Goal: Task Accomplishment & Management: Manage account settings

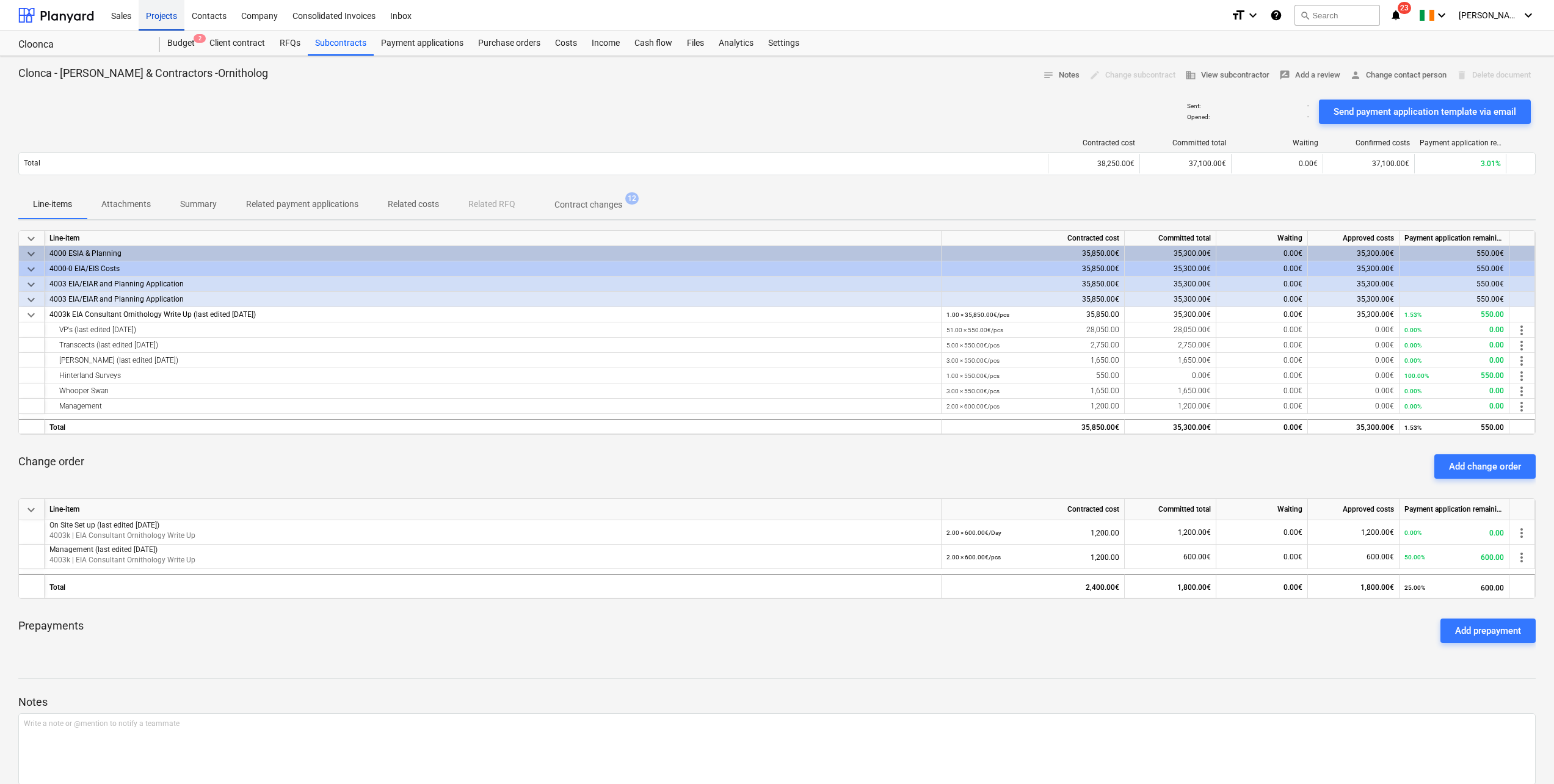
click at [169, 20] on div "Projects" at bounding box center [161, 14] width 46 height 31
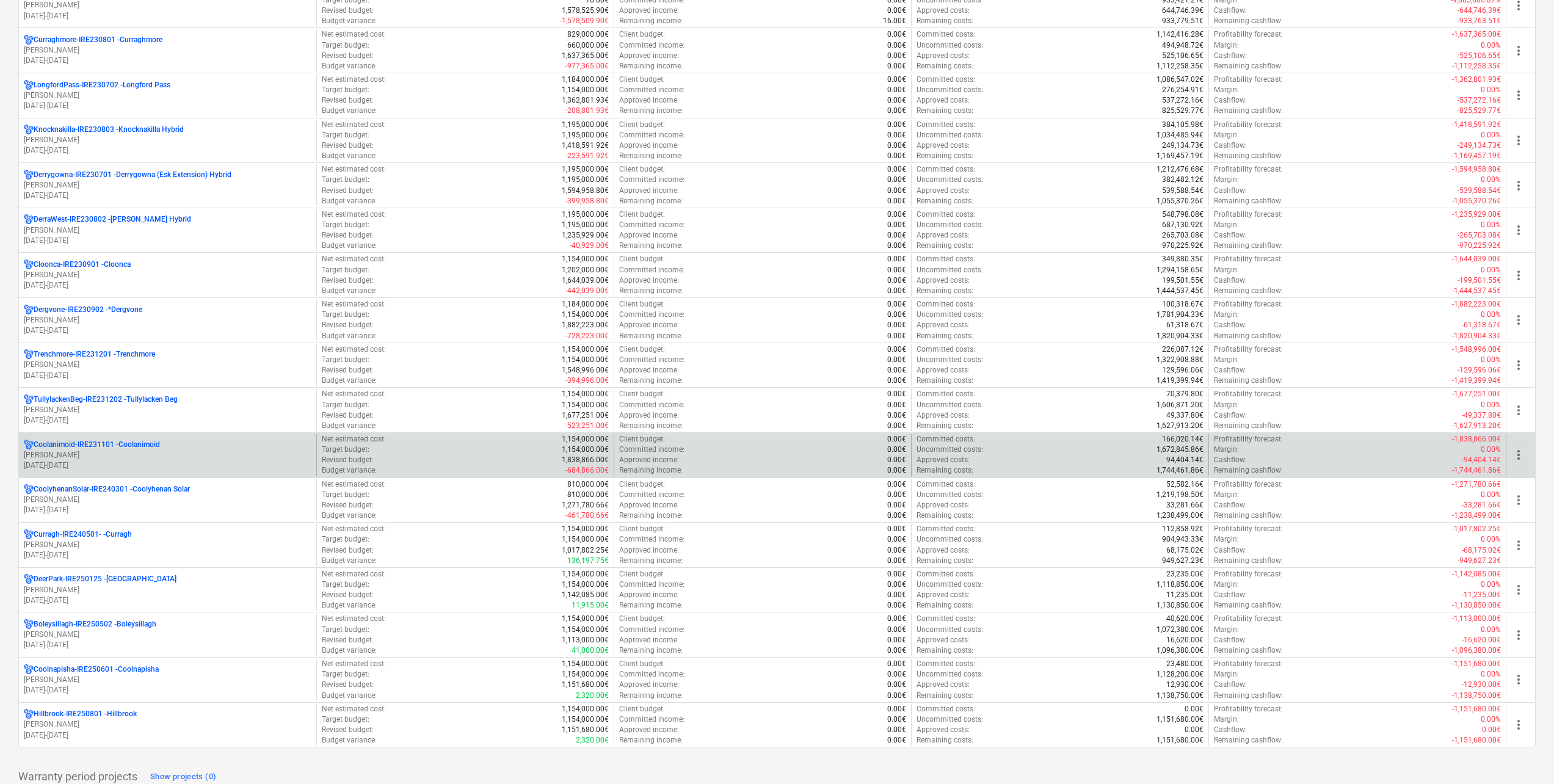
scroll to position [245, 0]
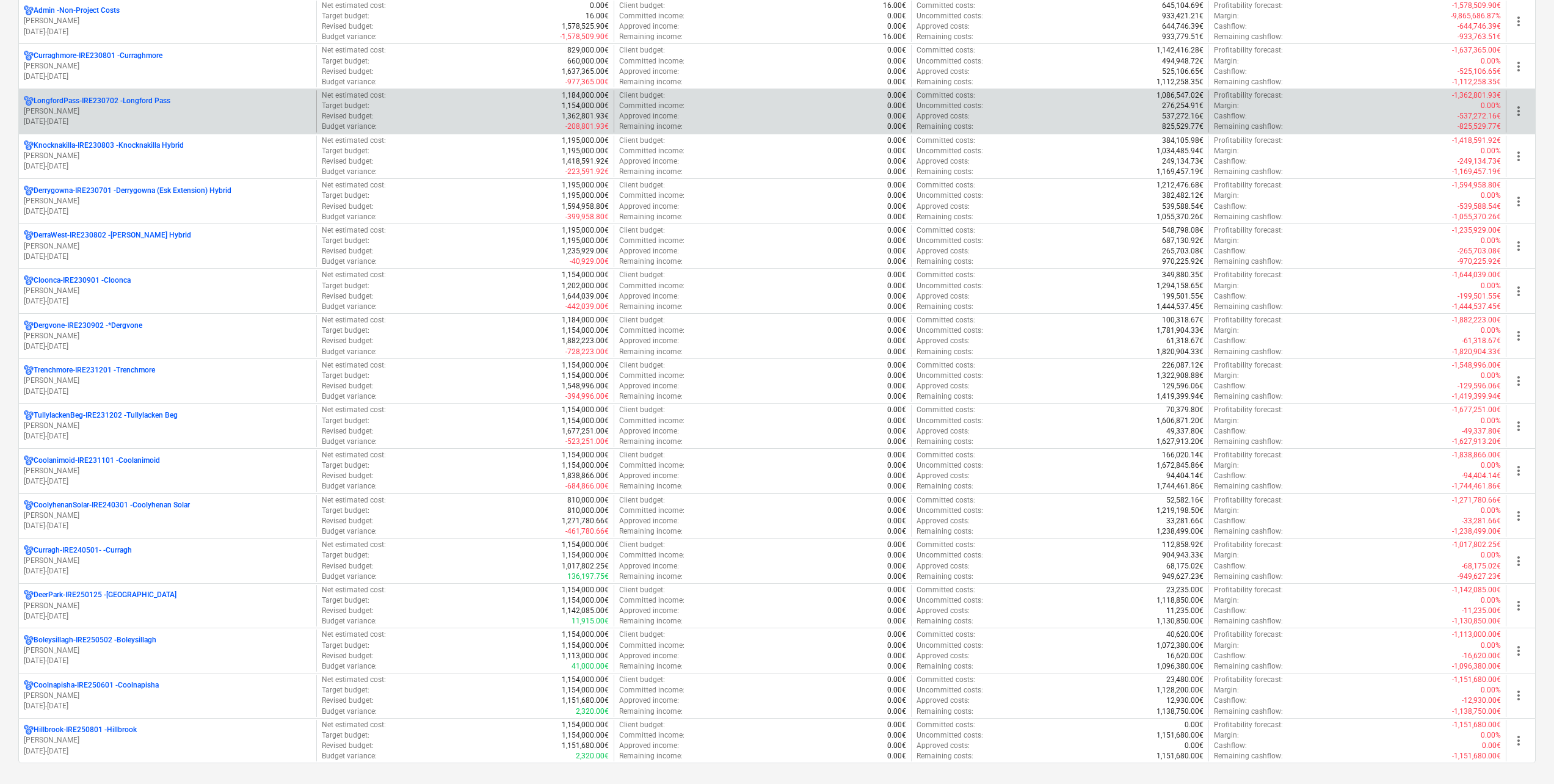
click at [152, 105] on p "LongfordPass-IRE230702 - [GEOGRAPHIC_DATA]" at bounding box center [102, 101] width 137 height 10
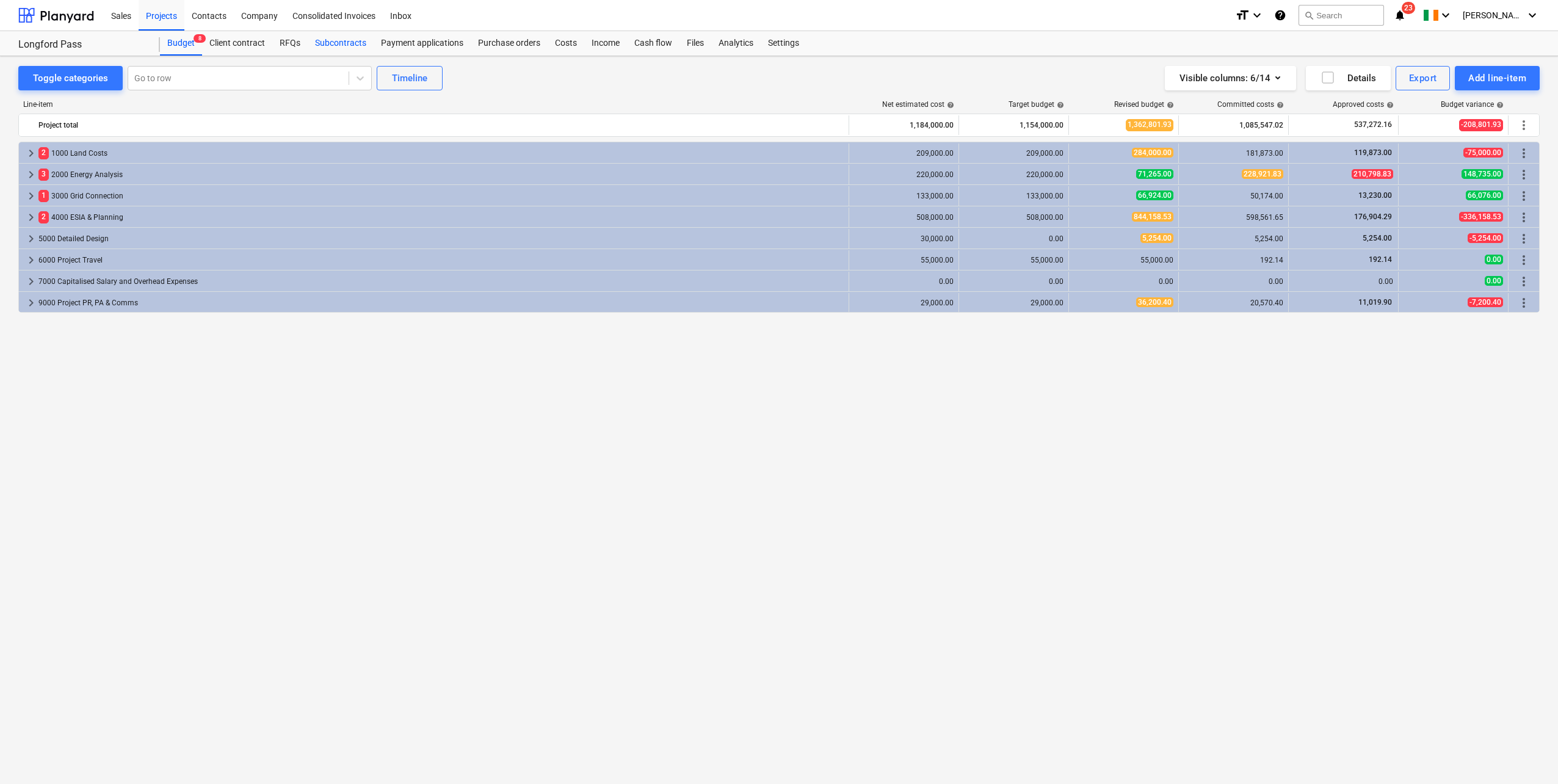
click at [353, 42] on div "Subcontracts" at bounding box center [341, 43] width 66 height 25
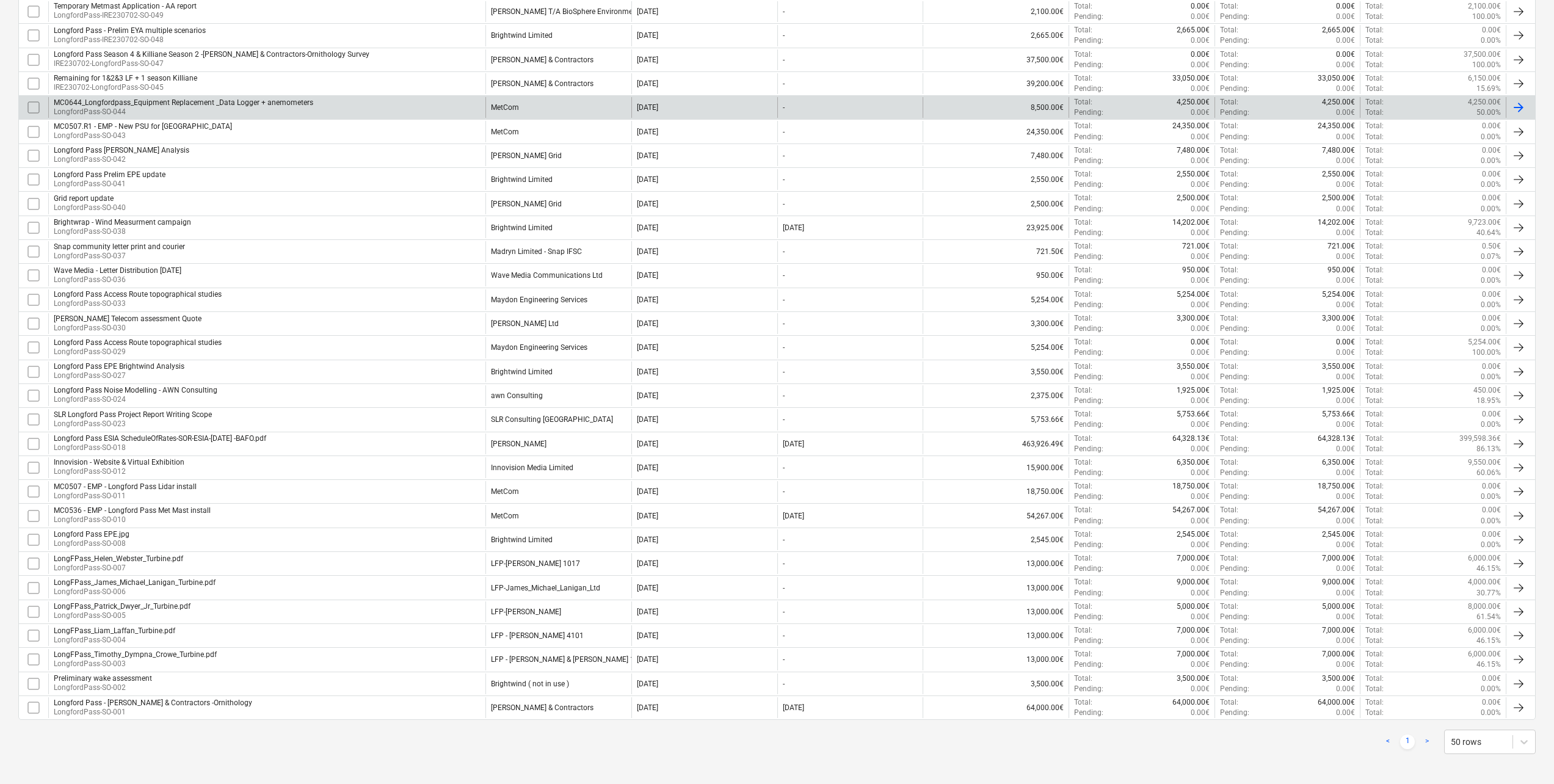
scroll to position [372, 0]
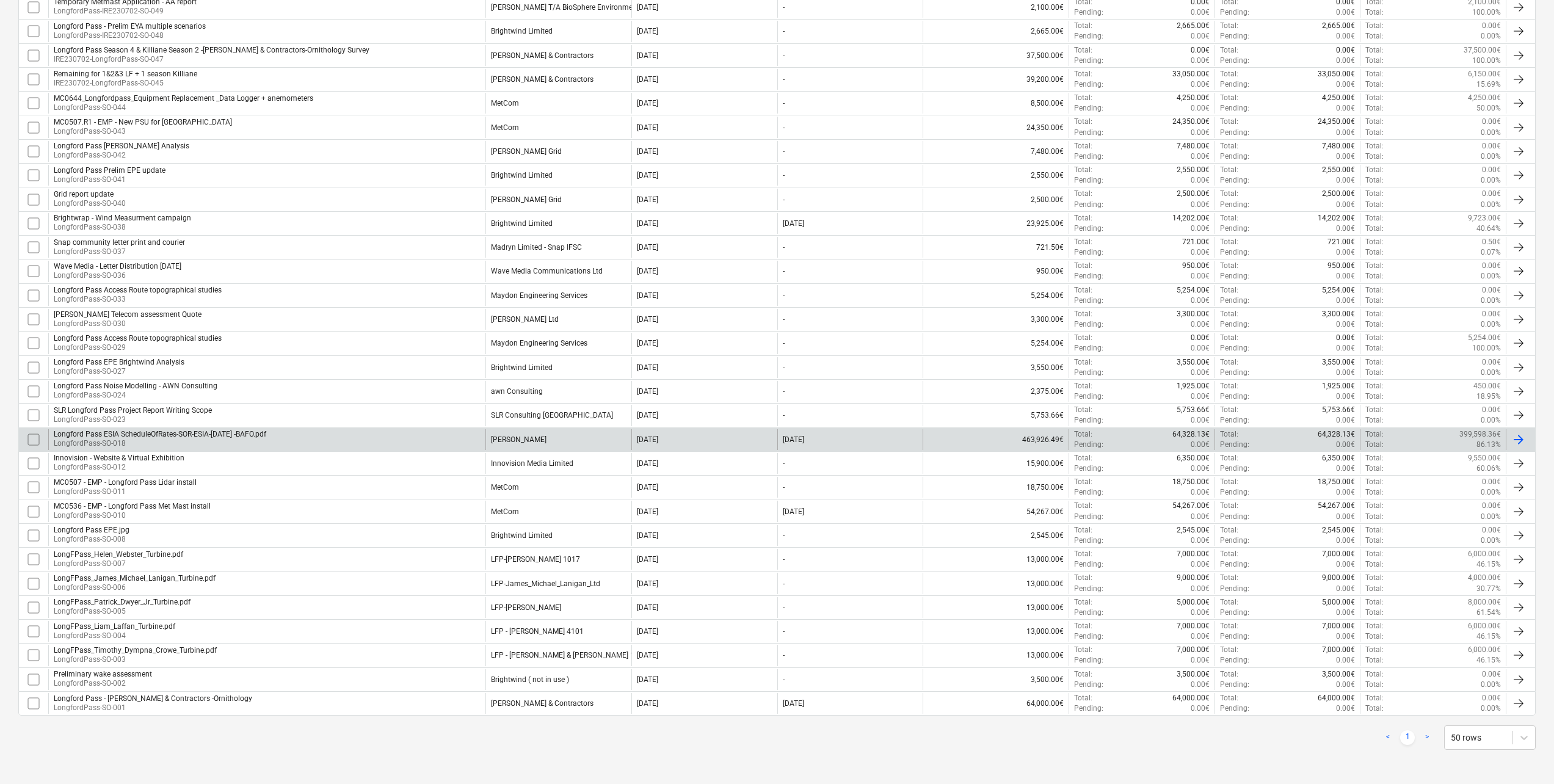
click at [237, 433] on div "Longford Pass ESIA ScheduleOfRates-SOR-ESIA-[DATE] -BAFO.pdf" at bounding box center [160, 434] width 213 height 9
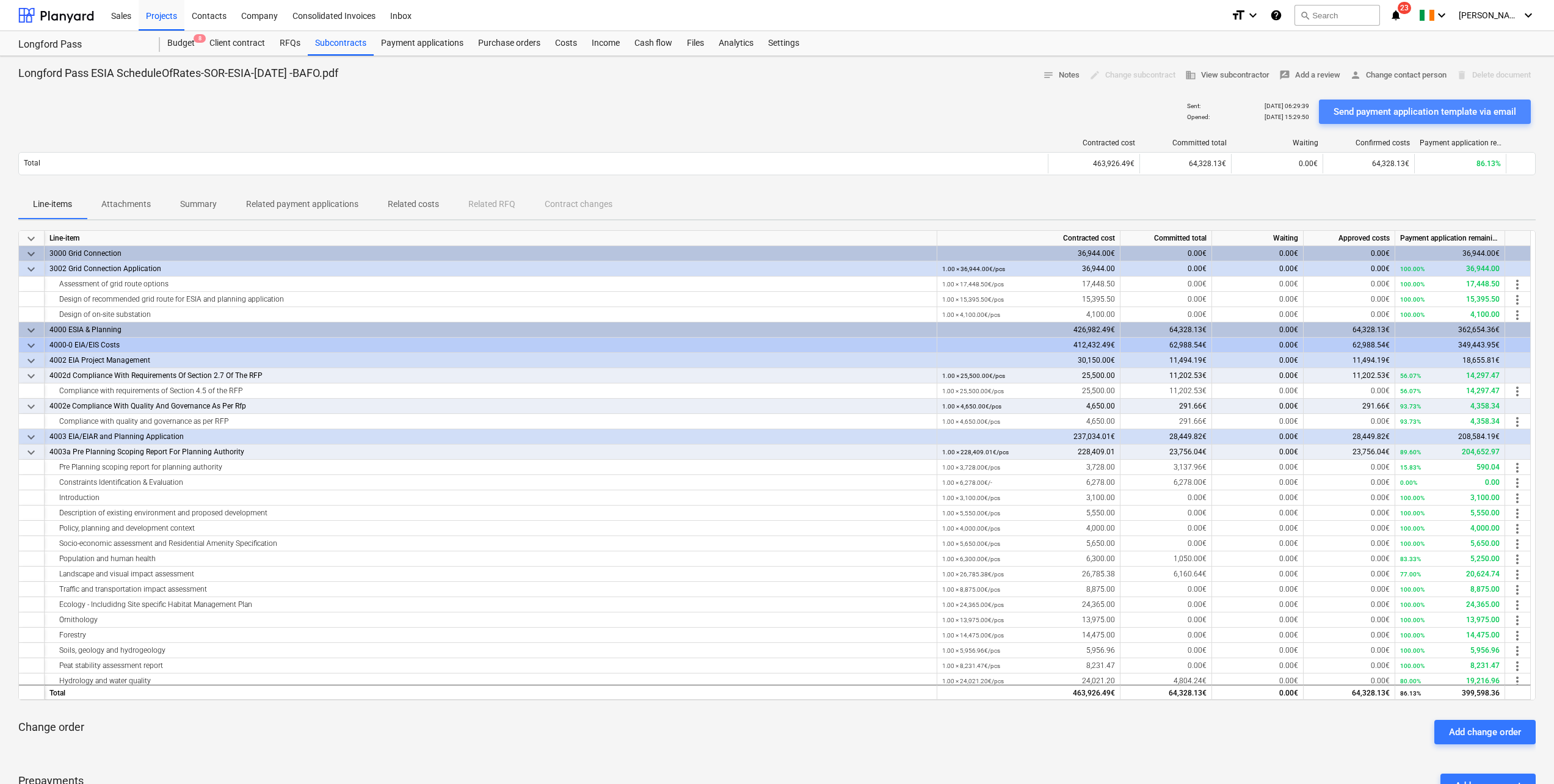
click at [1342, 116] on div "Send payment application template via email" at bounding box center [1424, 112] width 182 height 16
click at [169, 18] on div "Projects" at bounding box center [161, 14] width 46 height 31
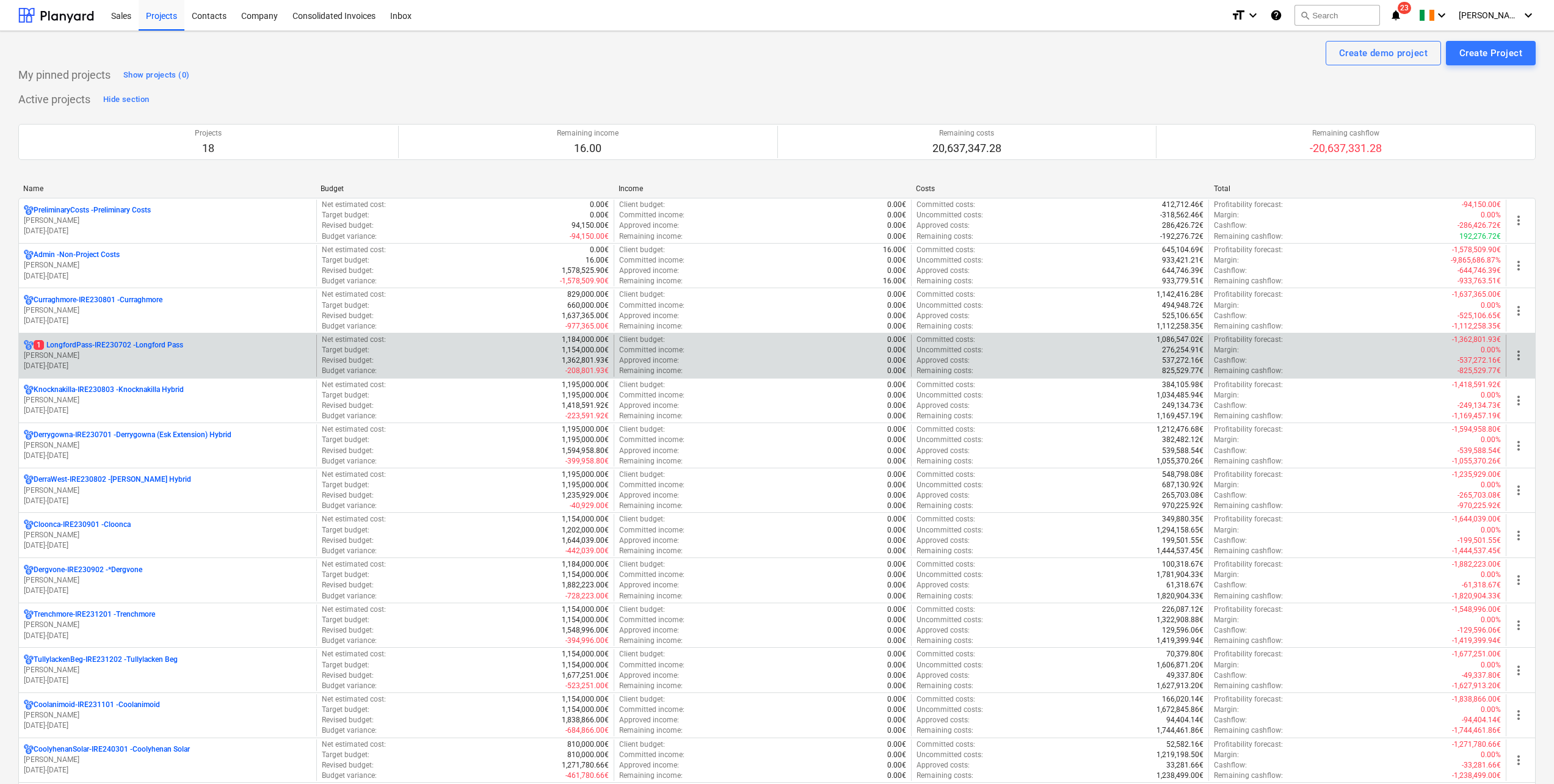
click at [168, 356] on p "[PERSON_NAME]" at bounding box center [168, 355] width 288 height 10
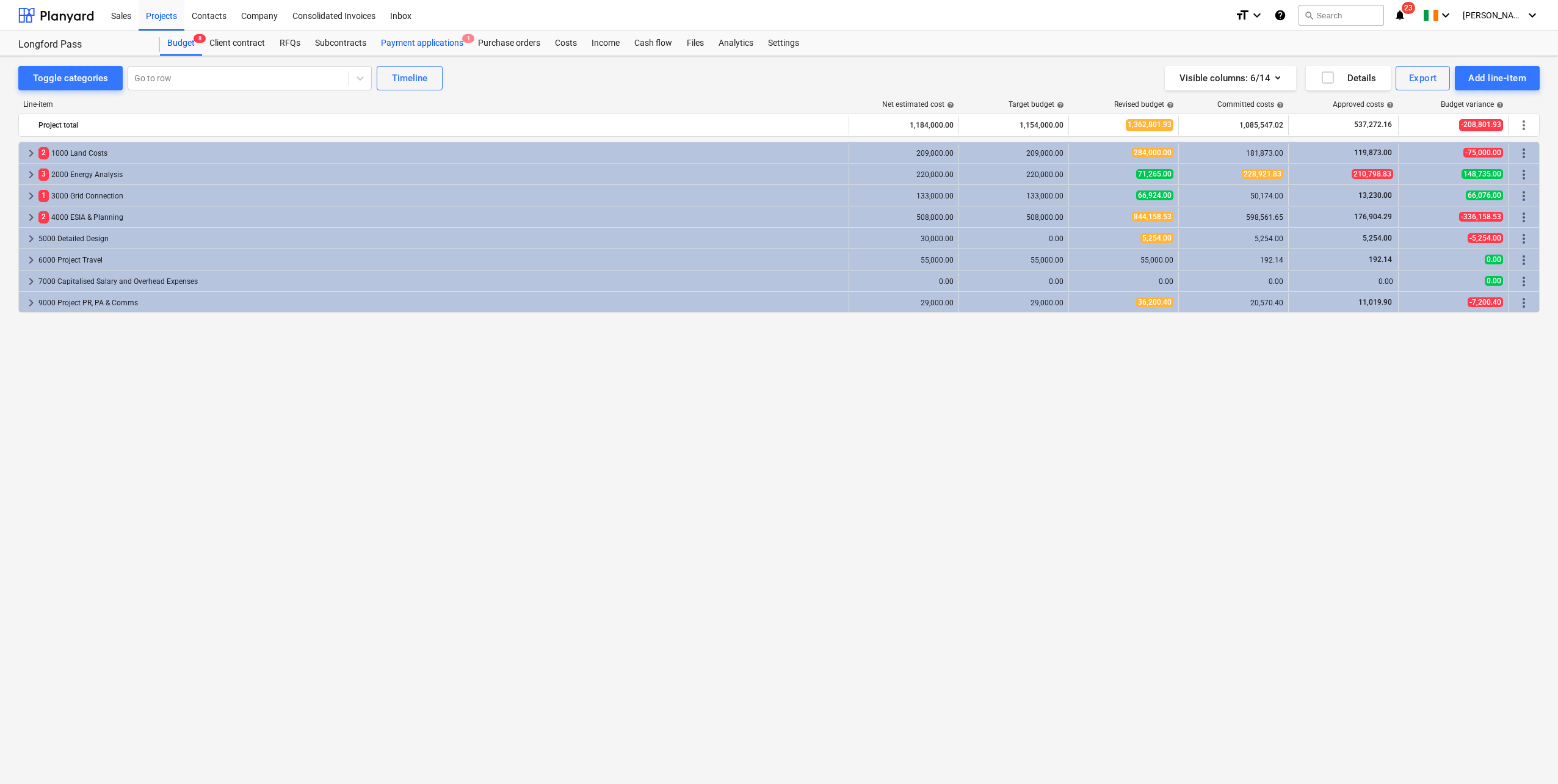
click at [440, 40] on div "Payment applications 1" at bounding box center [421, 43] width 97 height 25
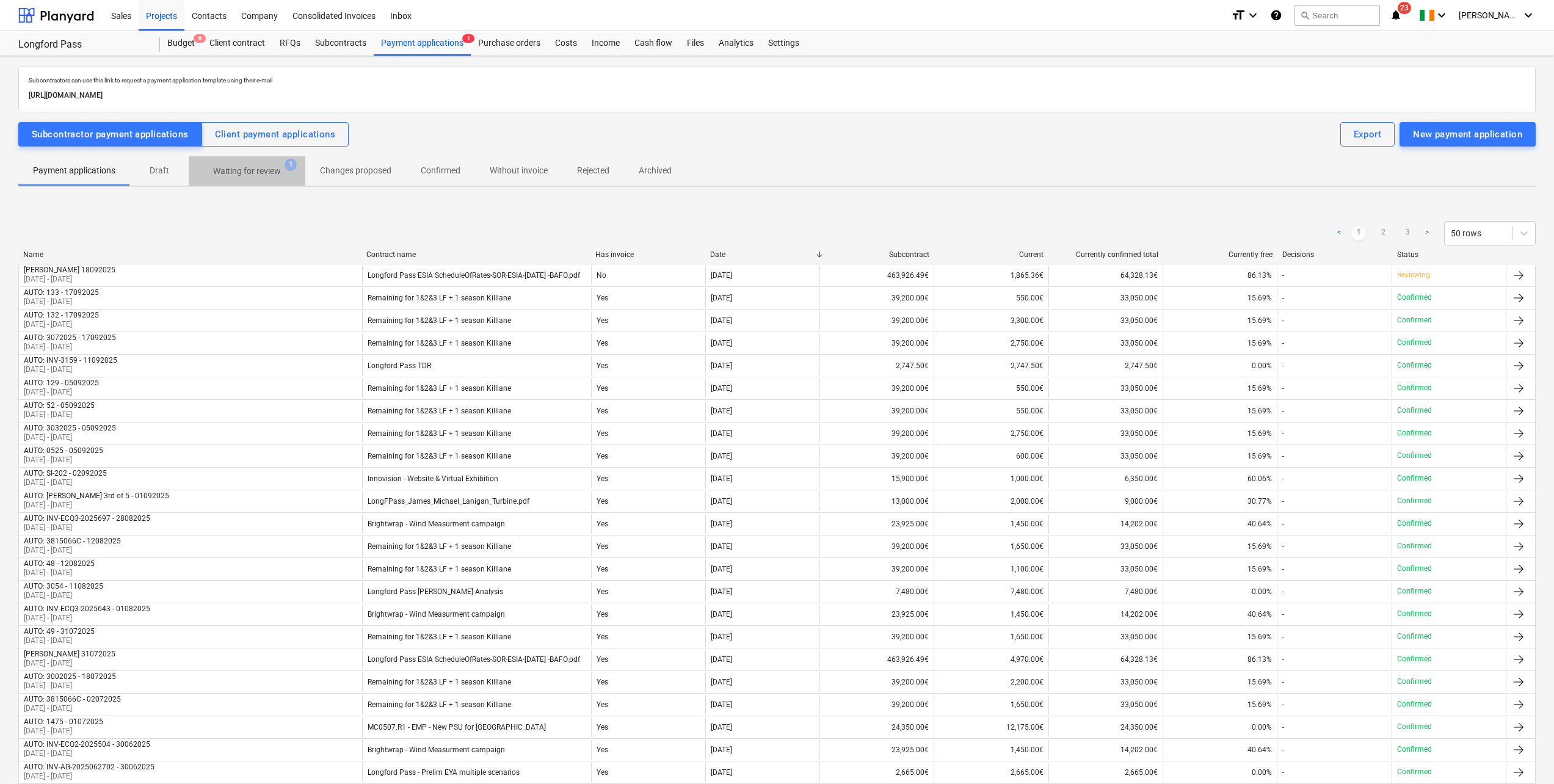
click at [262, 168] on p "Waiting for review" at bounding box center [247, 171] width 68 height 13
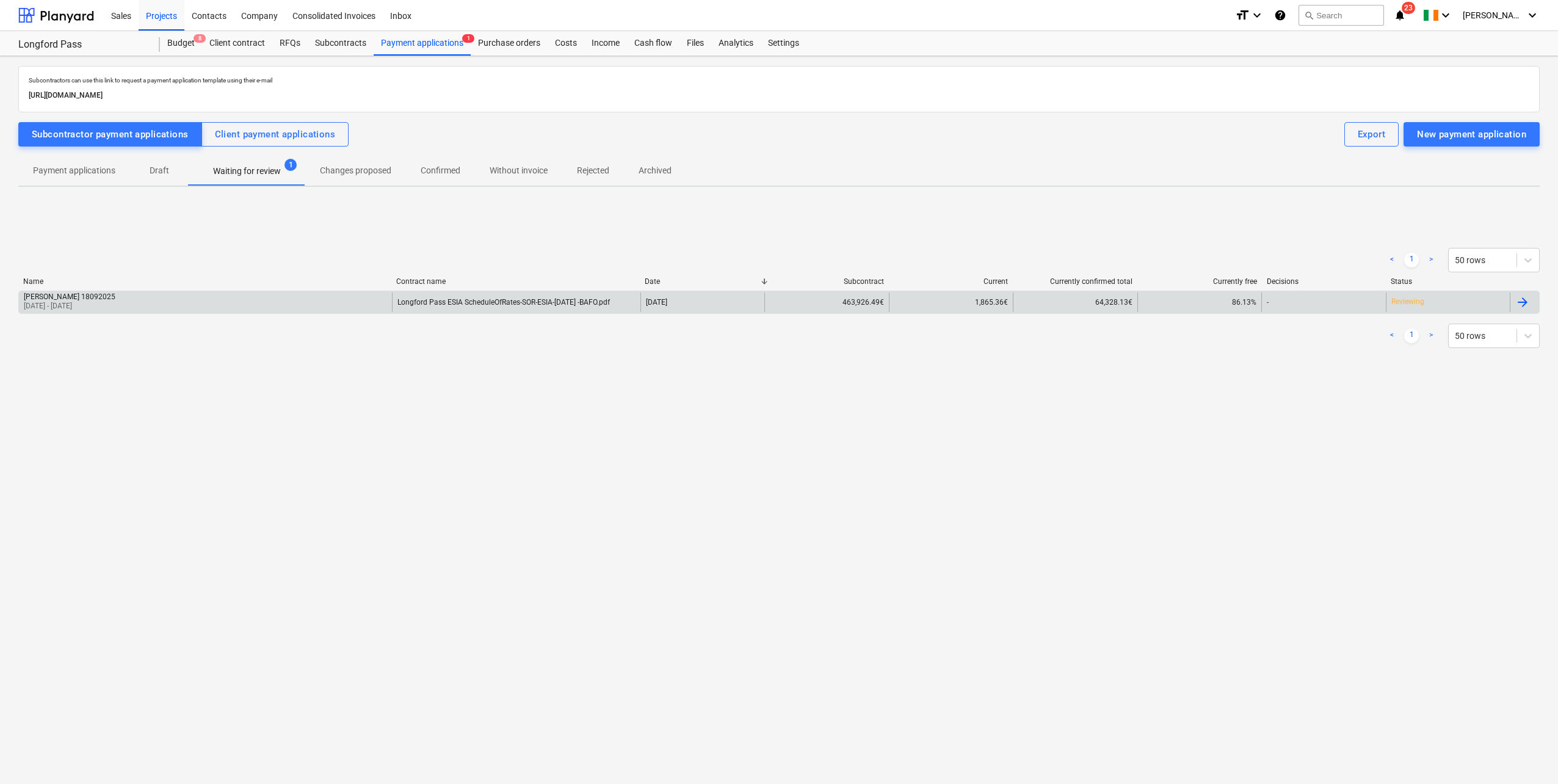
click at [203, 304] on div "[PERSON_NAME] 18092025 [DATE] - [DATE]" at bounding box center [205, 302] width 373 height 19
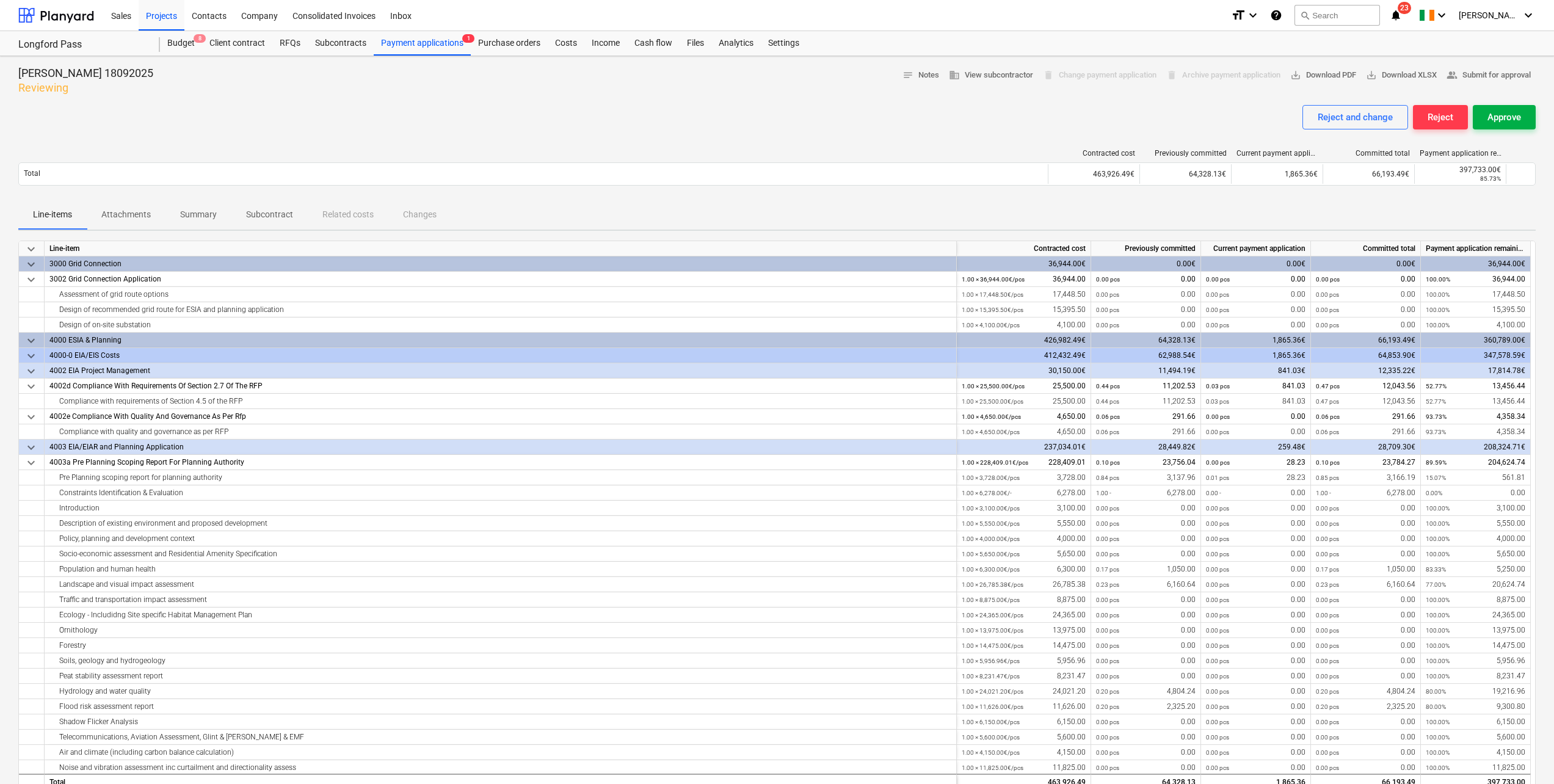
click at [1493, 121] on div "Approve" at bounding box center [1504, 117] width 34 height 16
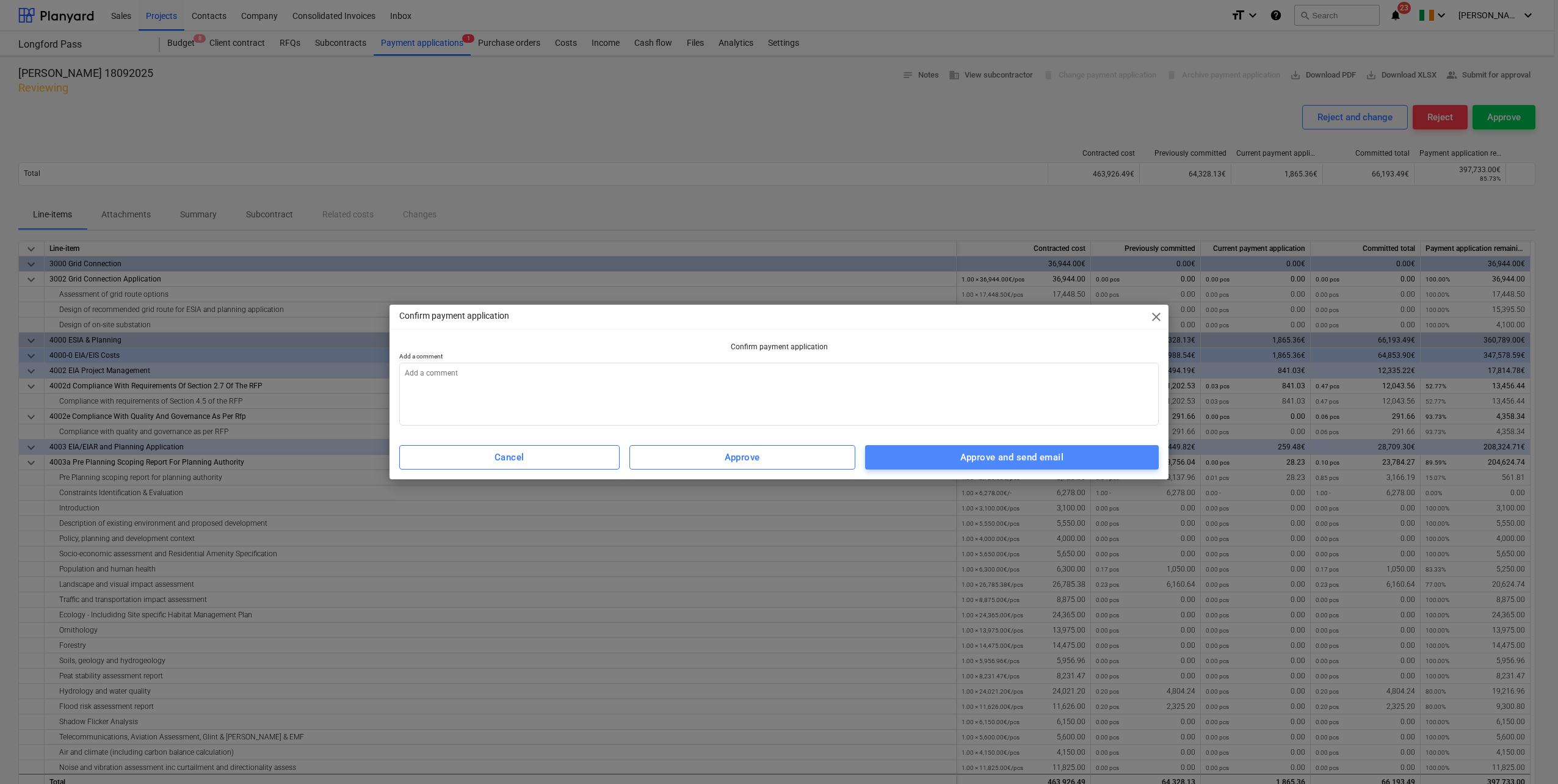
click at [968, 462] on div "Approve and send email" at bounding box center [1011, 457] width 103 height 16
type textarea "x"
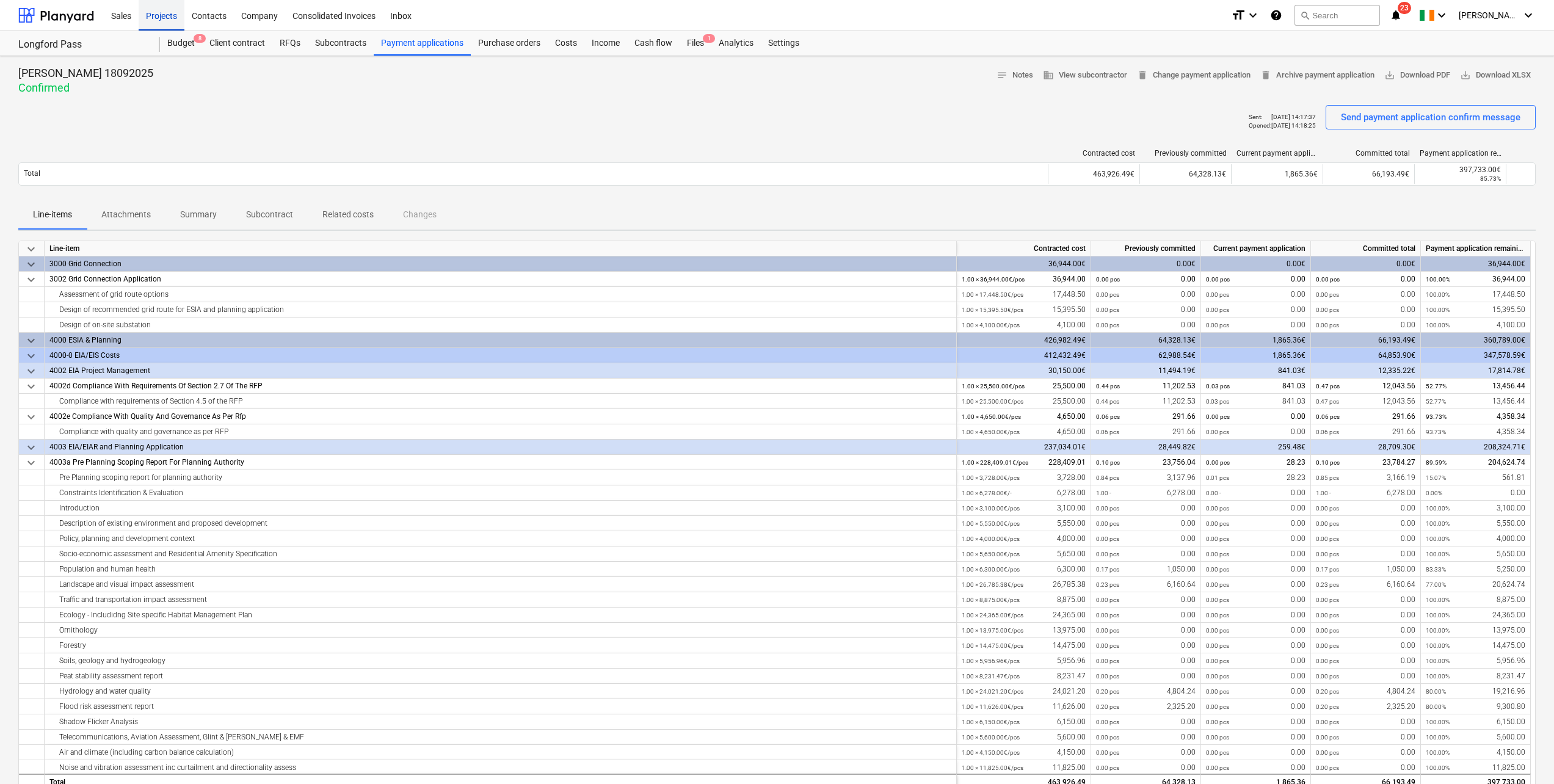
click at [154, 22] on div "Projects" at bounding box center [161, 14] width 46 height 31
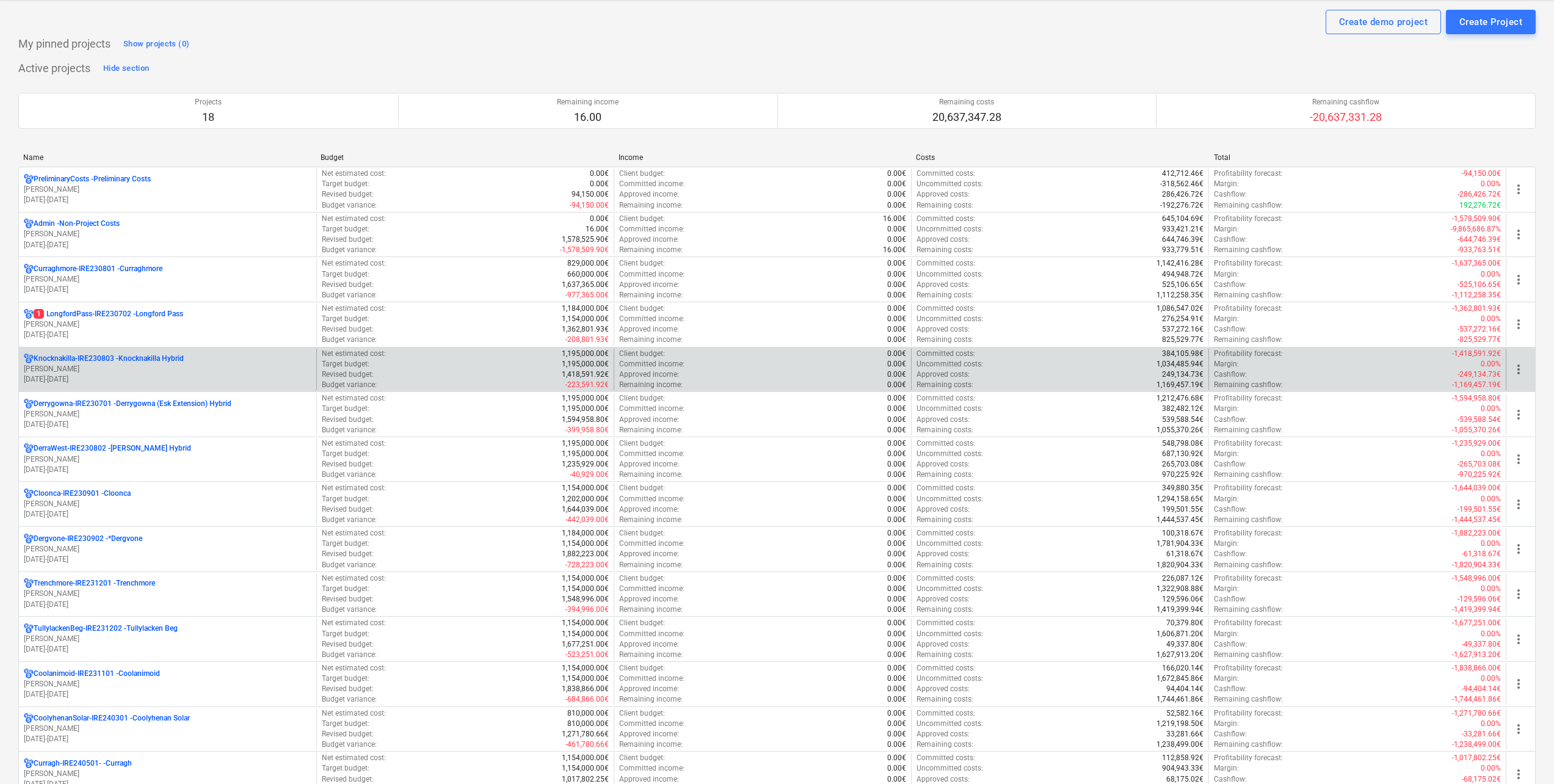
scroll to position [61, 0]
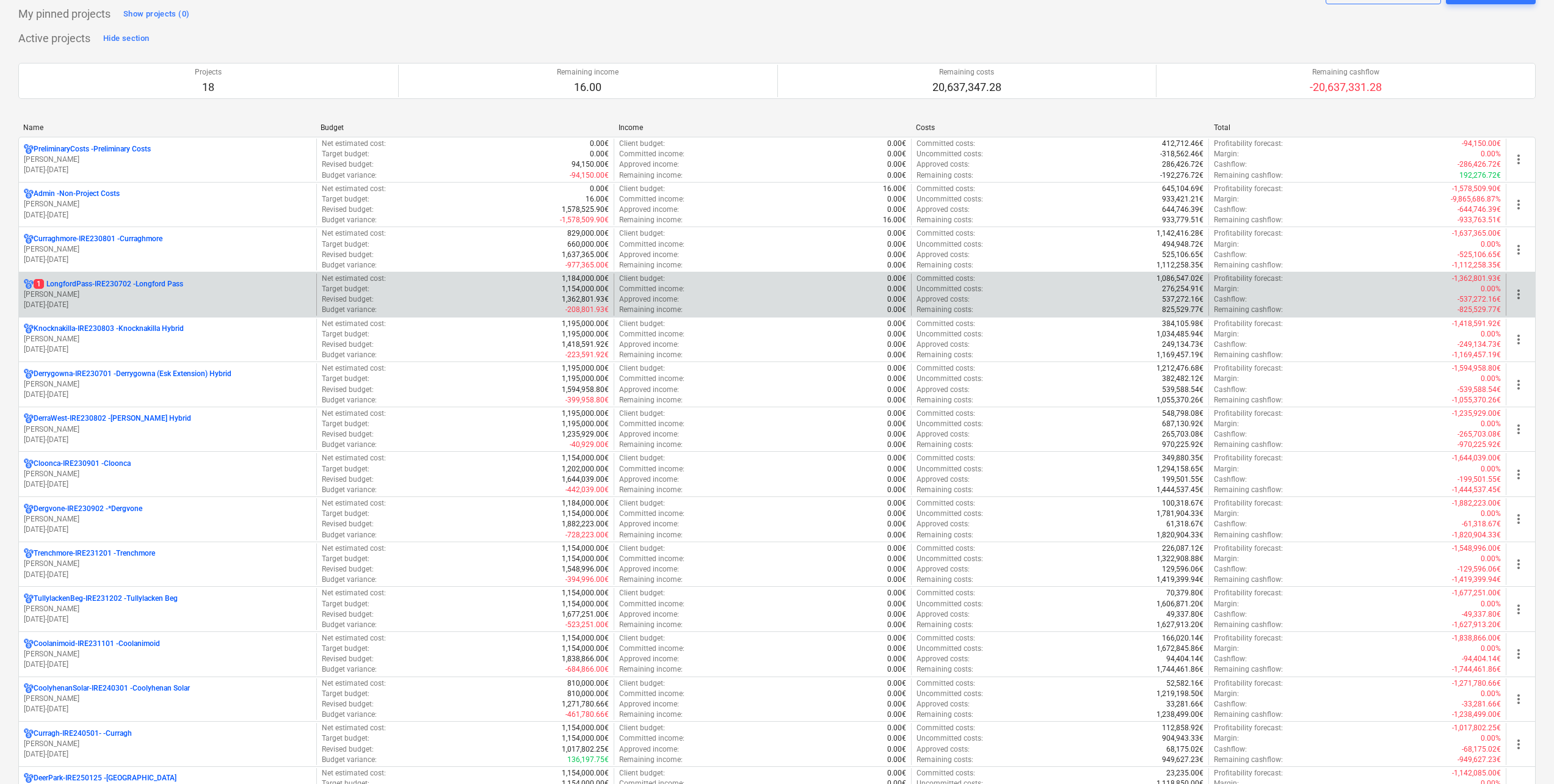
click at [141, 290] on p "[PERSON_NAME]" at bounding box center [168, 294] width 288 height 10
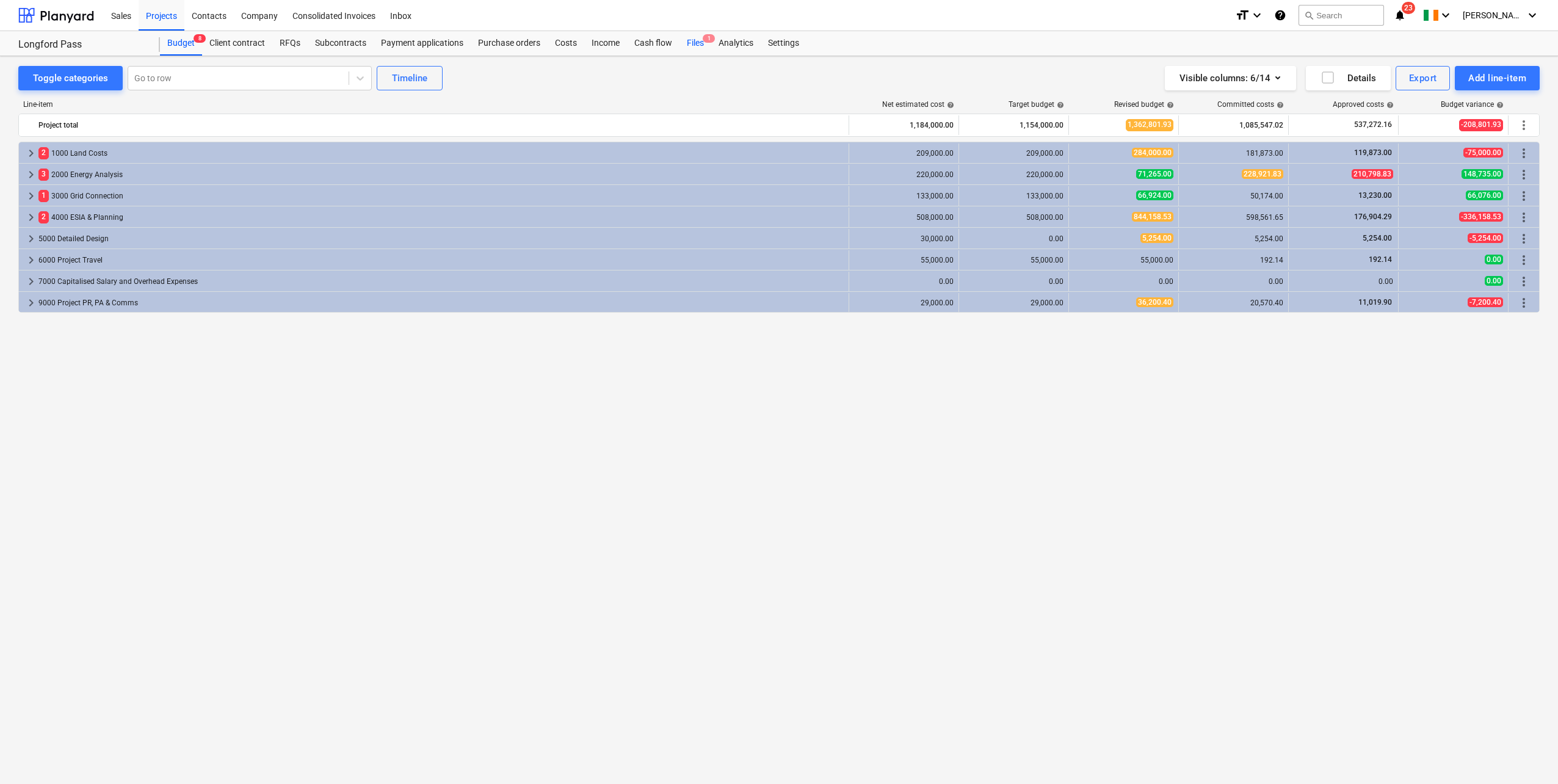
click at [694, 42] on div "Files 1" at bounding box center [695, 43] width 32 height 25
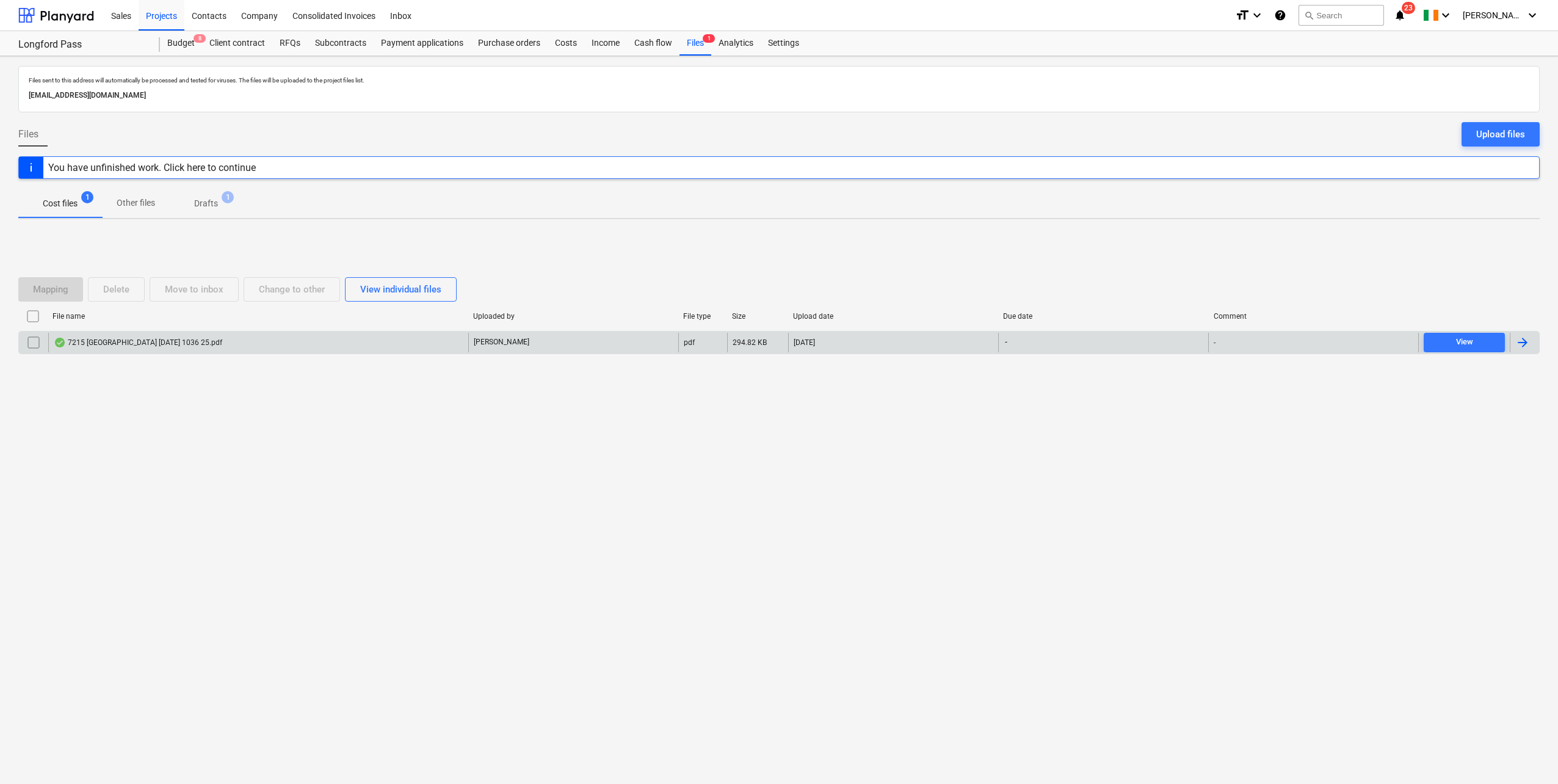
click at [193, 349] on div "7215 Longford Pass Wind Farm August 2025 1036 25.pdf" at bounding box center [258, 342] width 420 height 19
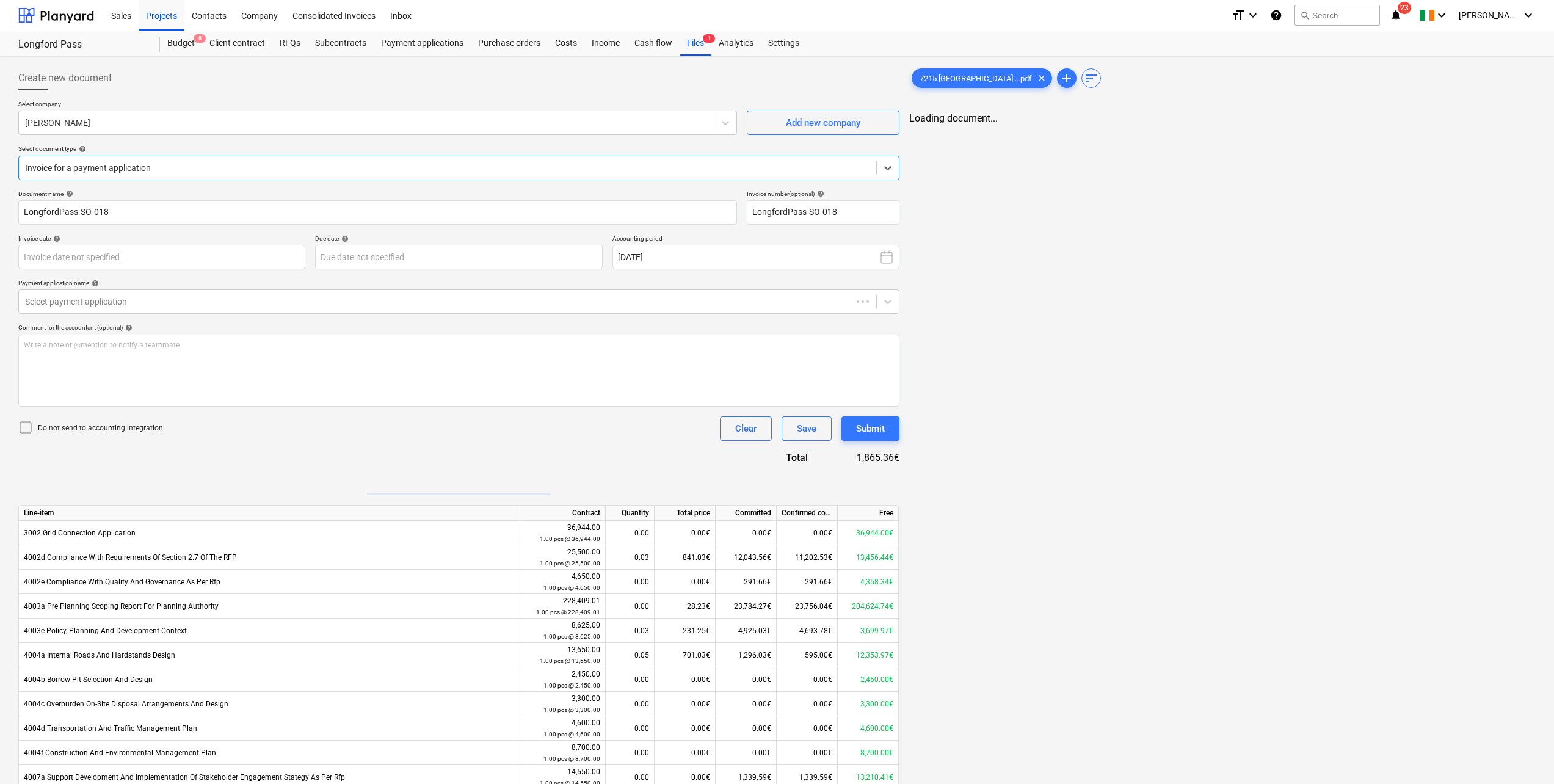
type input "LongfordPass-SO-018"
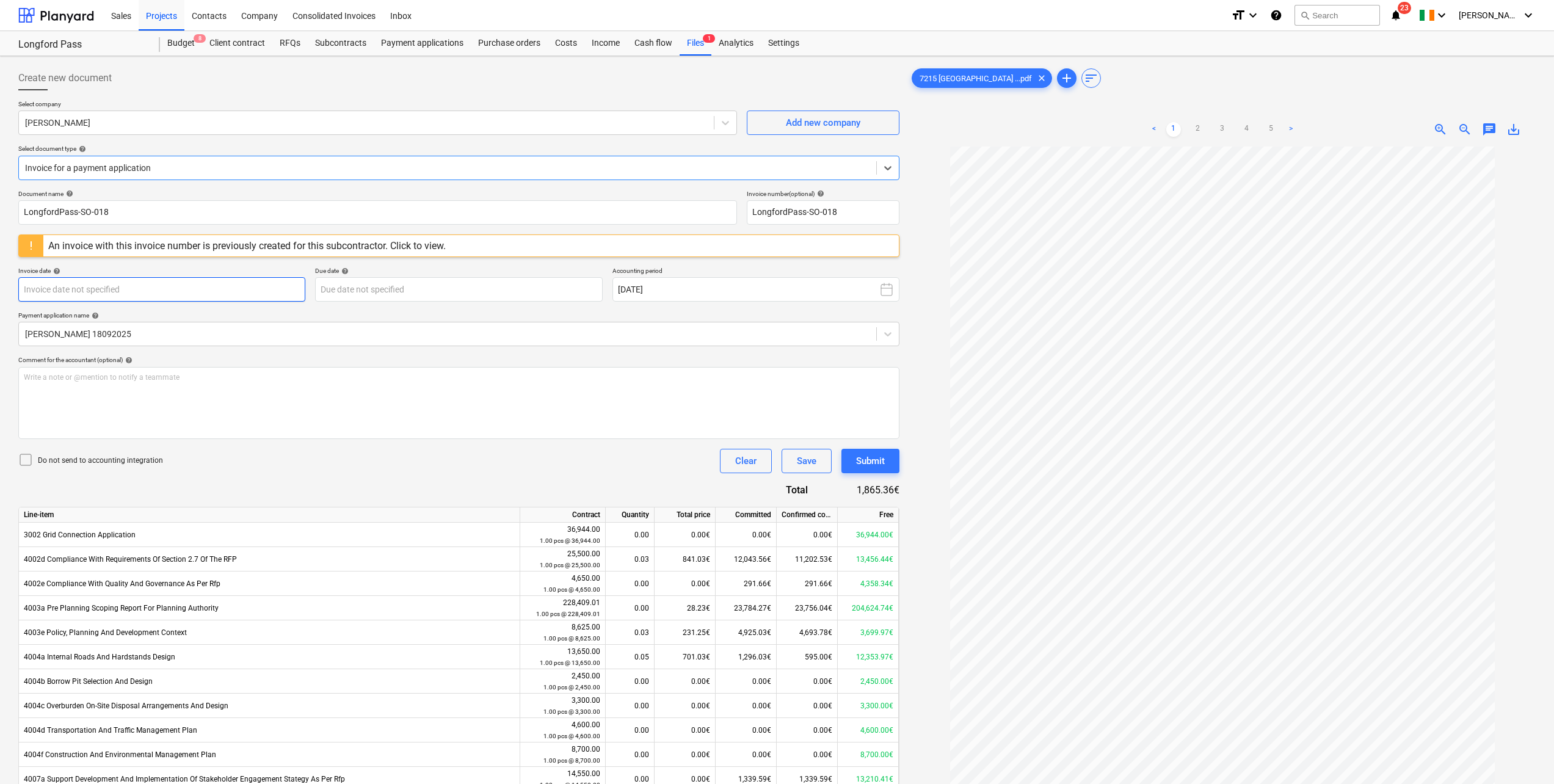
click at [212, 291] on body "Sales Projects Contacts Company Consolidated Invoices Inbox format_size keyboar…" at bounding box center [777, 392] width 1554 height 784
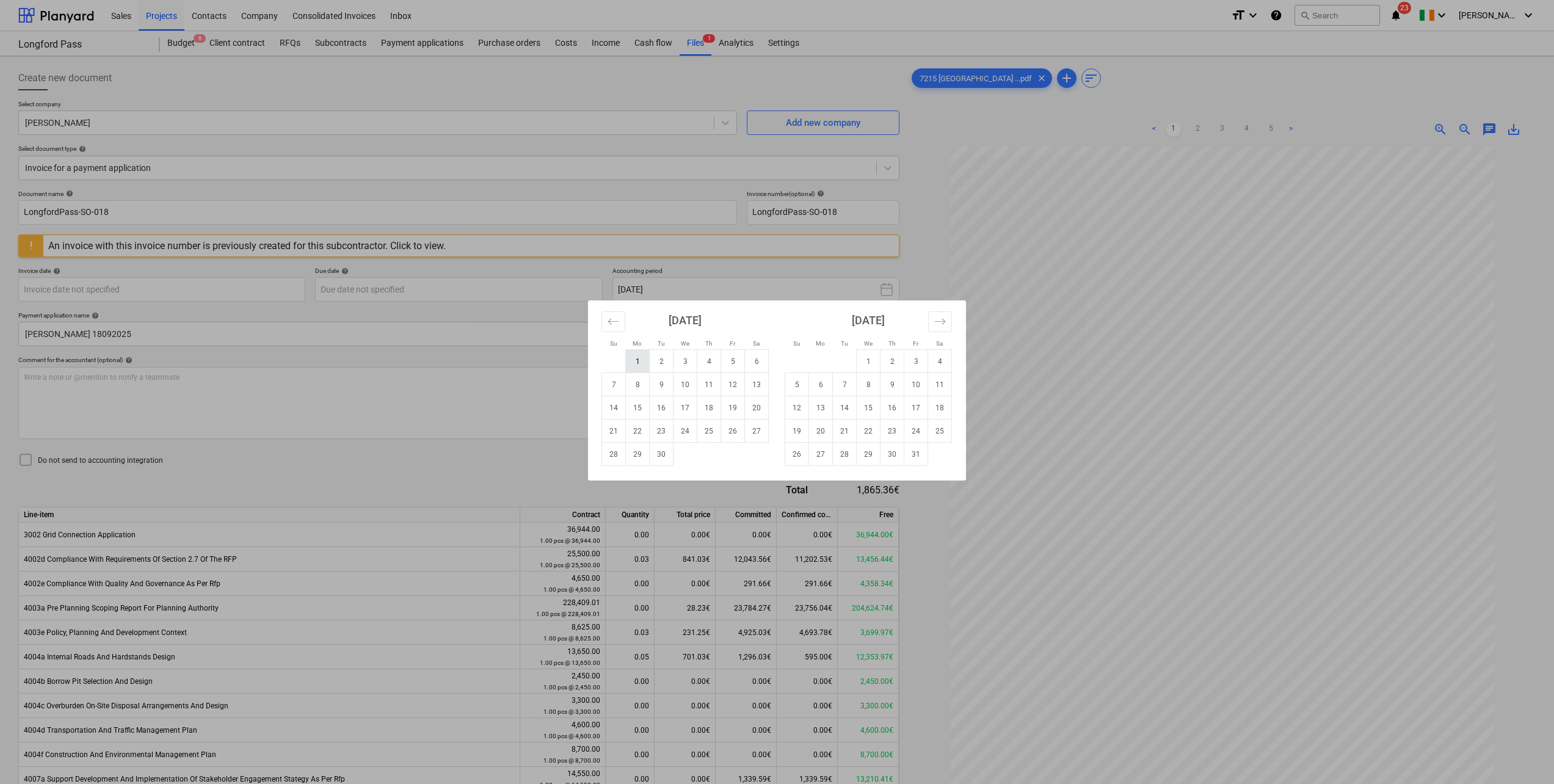
click at [636, 361] on td "1" at bounding box center [638, 361] width 24 height 23
type input "[DATE]"
click at [345, 290] on body "Sales Projects Contacts Company Consolidated Invoices Inbox format_size keyboar…" at bounding box center [777, 392] width 1554 height 784
click at [660, 458] on td "30" at bounding box center [662, 454] width 24 height 23
type input "30 Sep 2025"
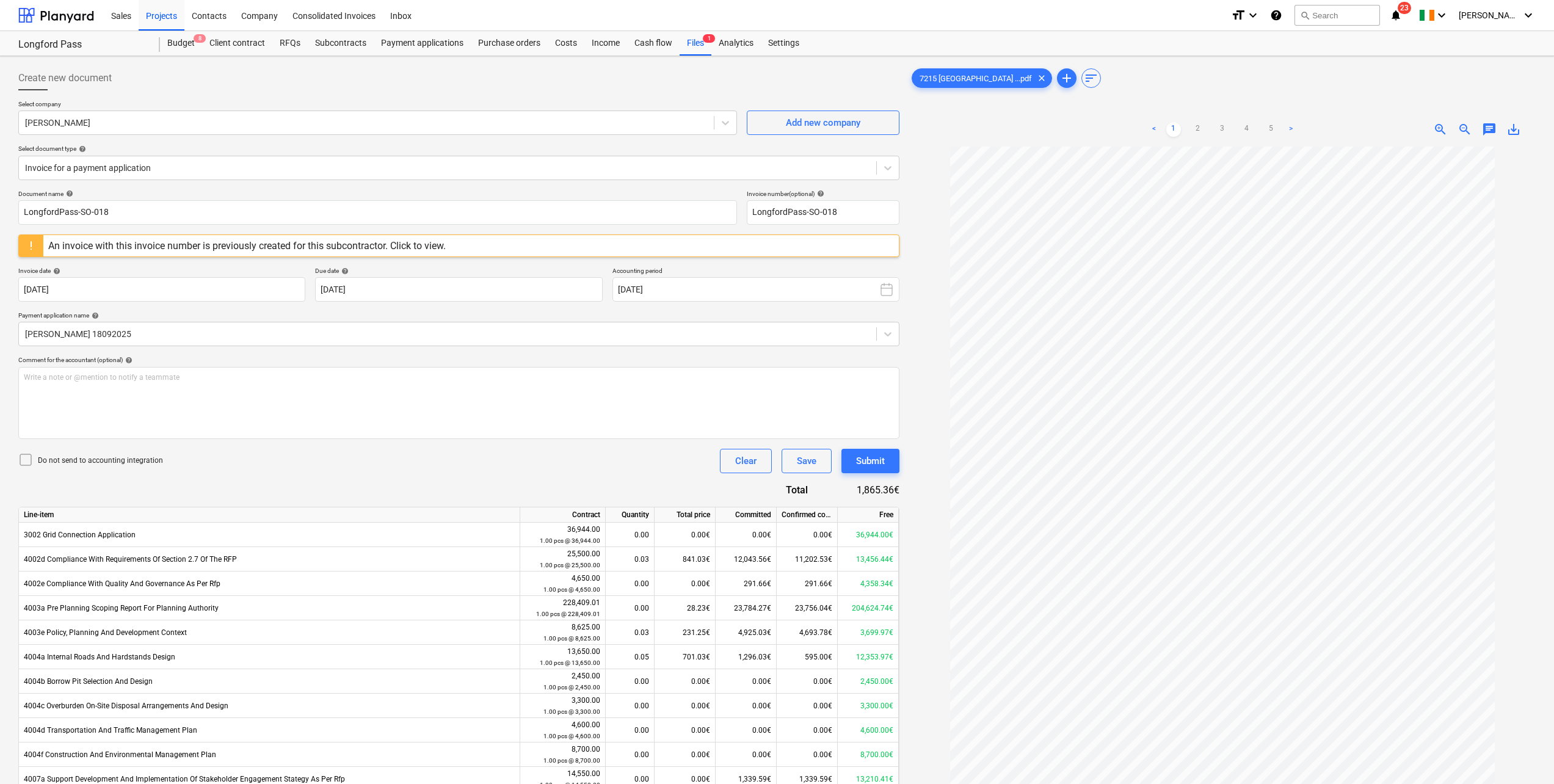
click at [428, 245] on div "An invoice with this invoice number is previously created for this subcontracto…" at bounding box center [246, 245] width 397 height 12
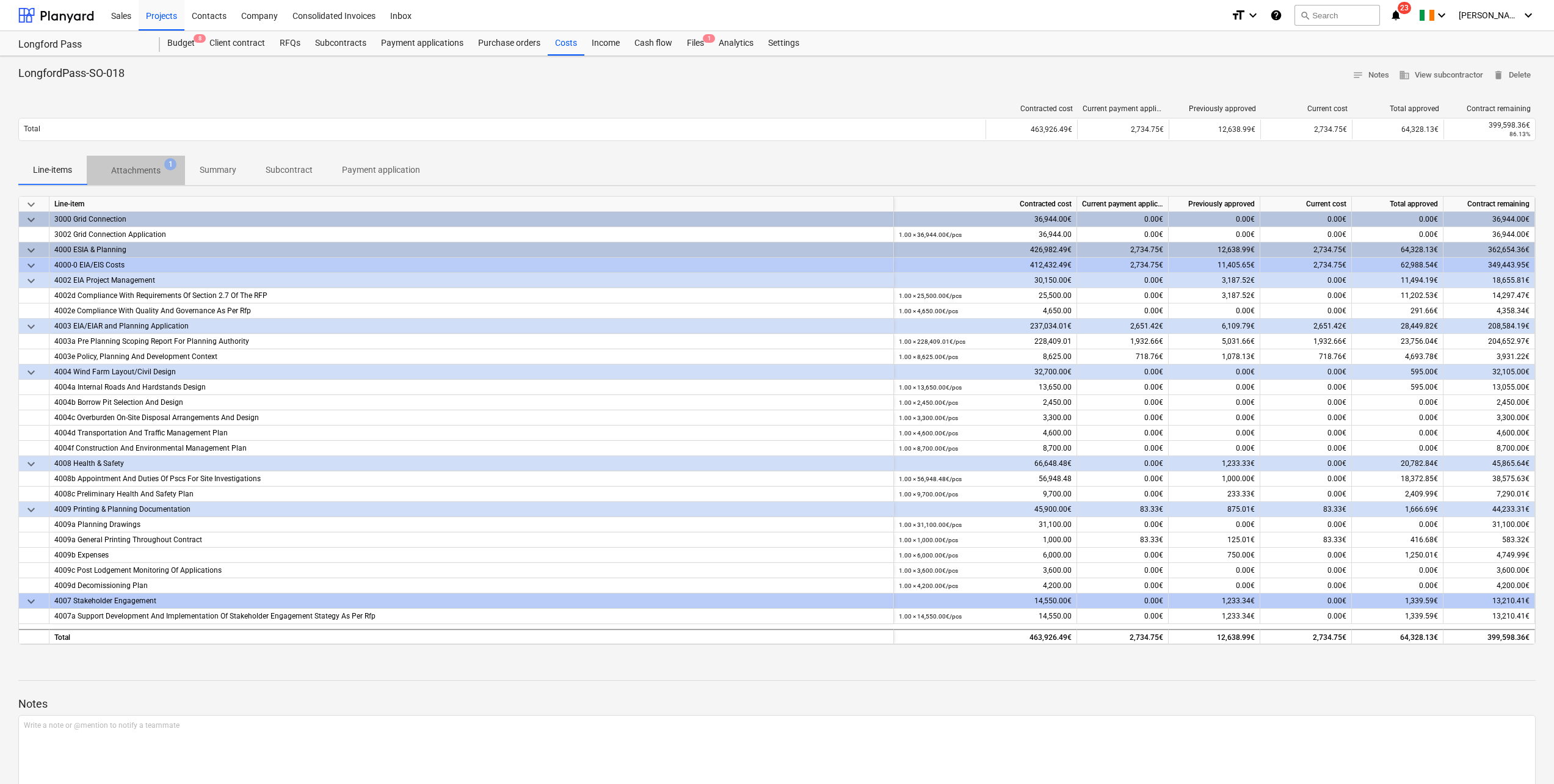
click at [153, 165] on p "Attachments" at bounding box center [136, 170] width 50 height 13
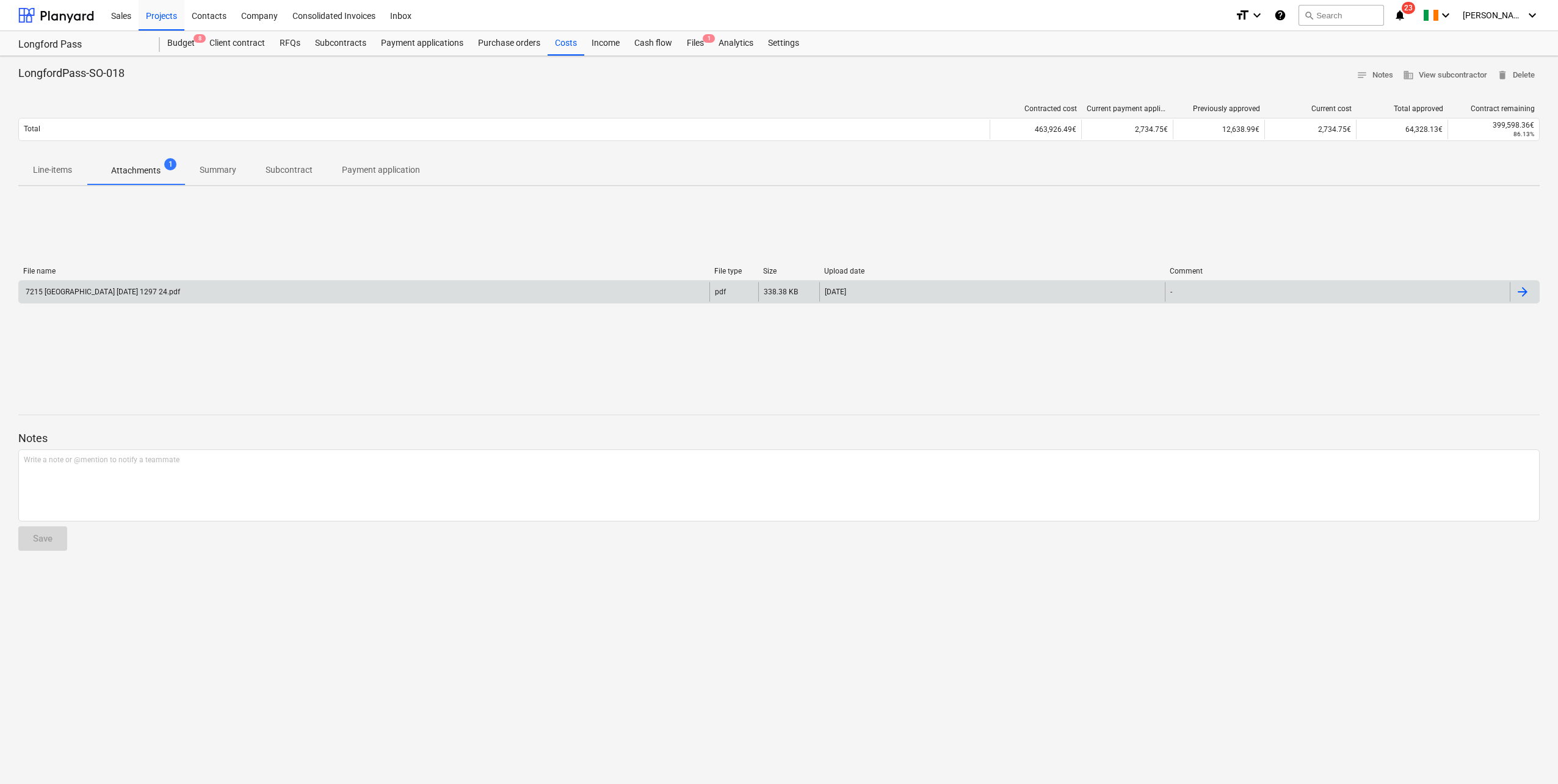
click at [159, 291] on div "7215 Longford Pass Wind Farm December 2024 1297 24.pdf" at bounding box center [102, 292] width 157 height 9
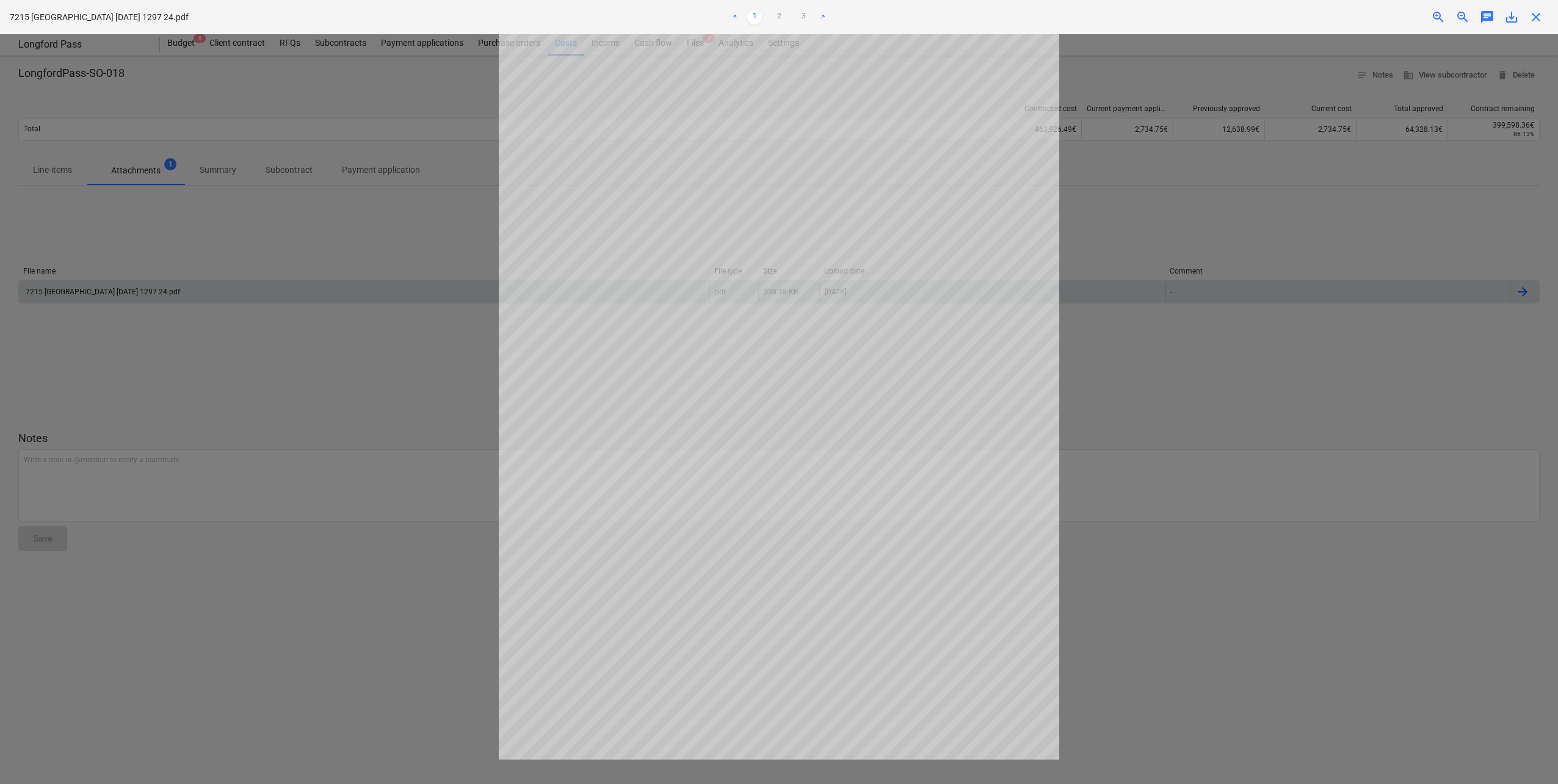
click at [1536, 19] on span "close" at bounding box center [1536, 17] width 14 height 14
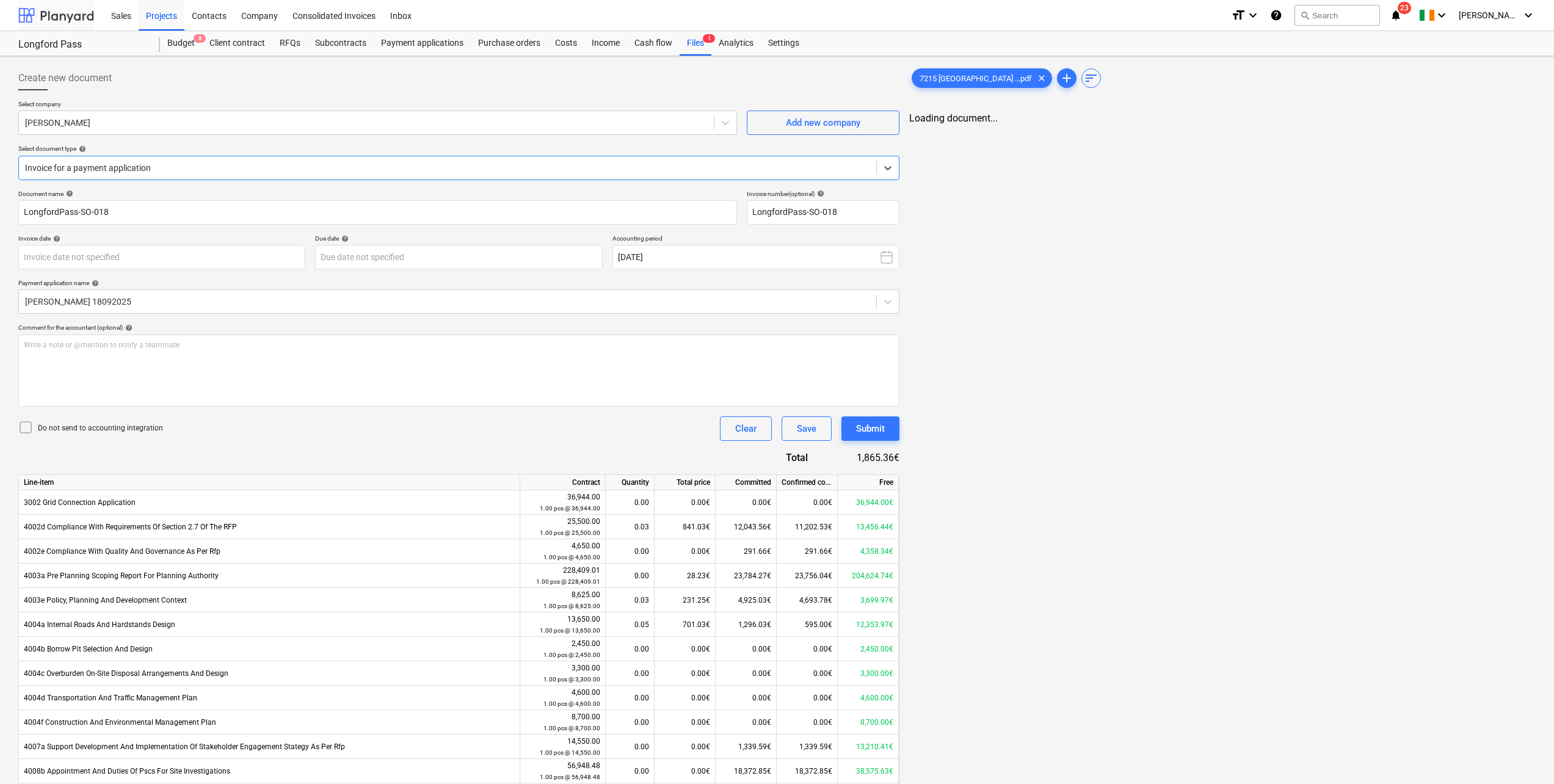
type input "[DATE]"
type input "30 Sep 2025"
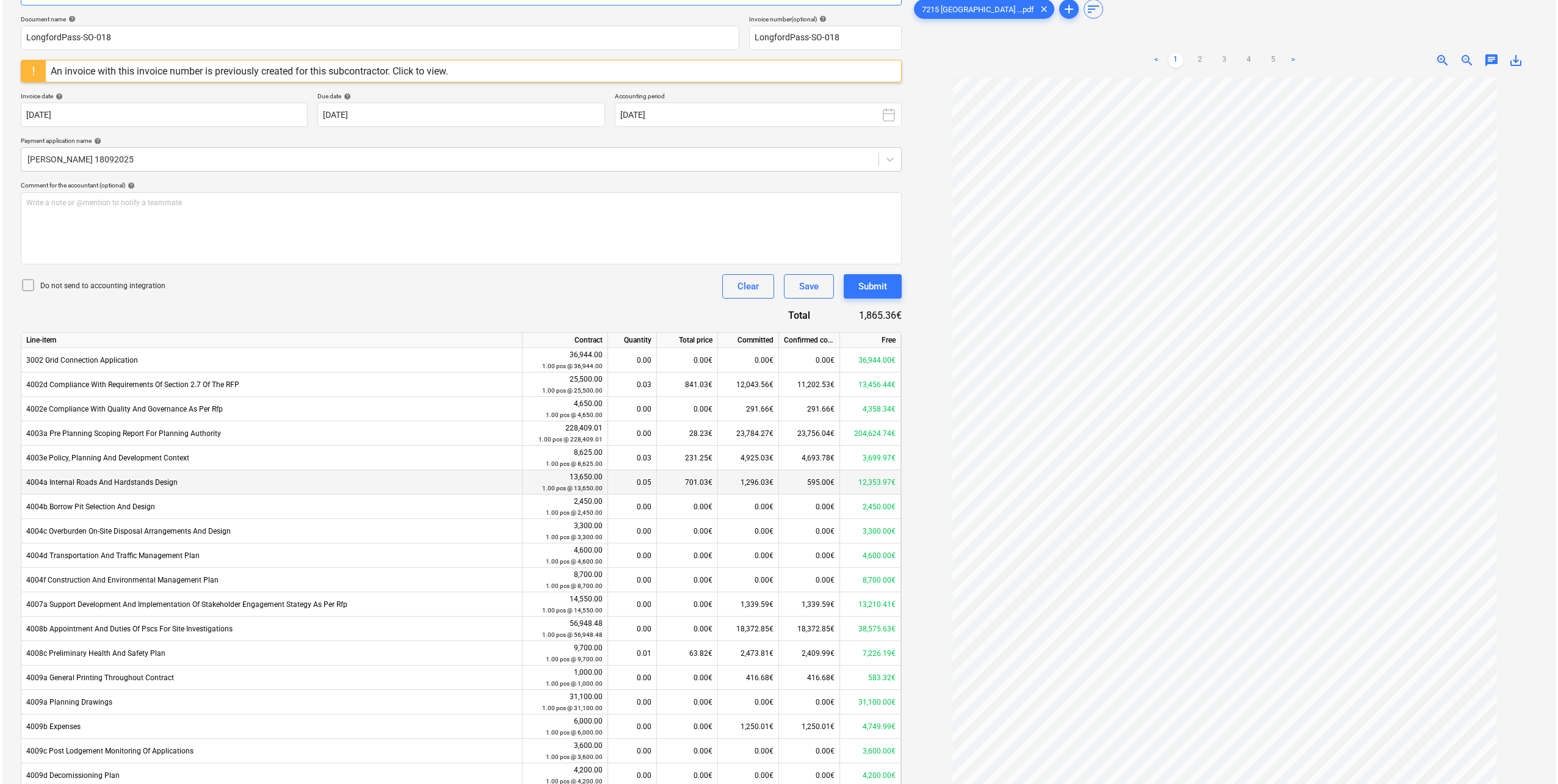
scroll to position [228, 0]
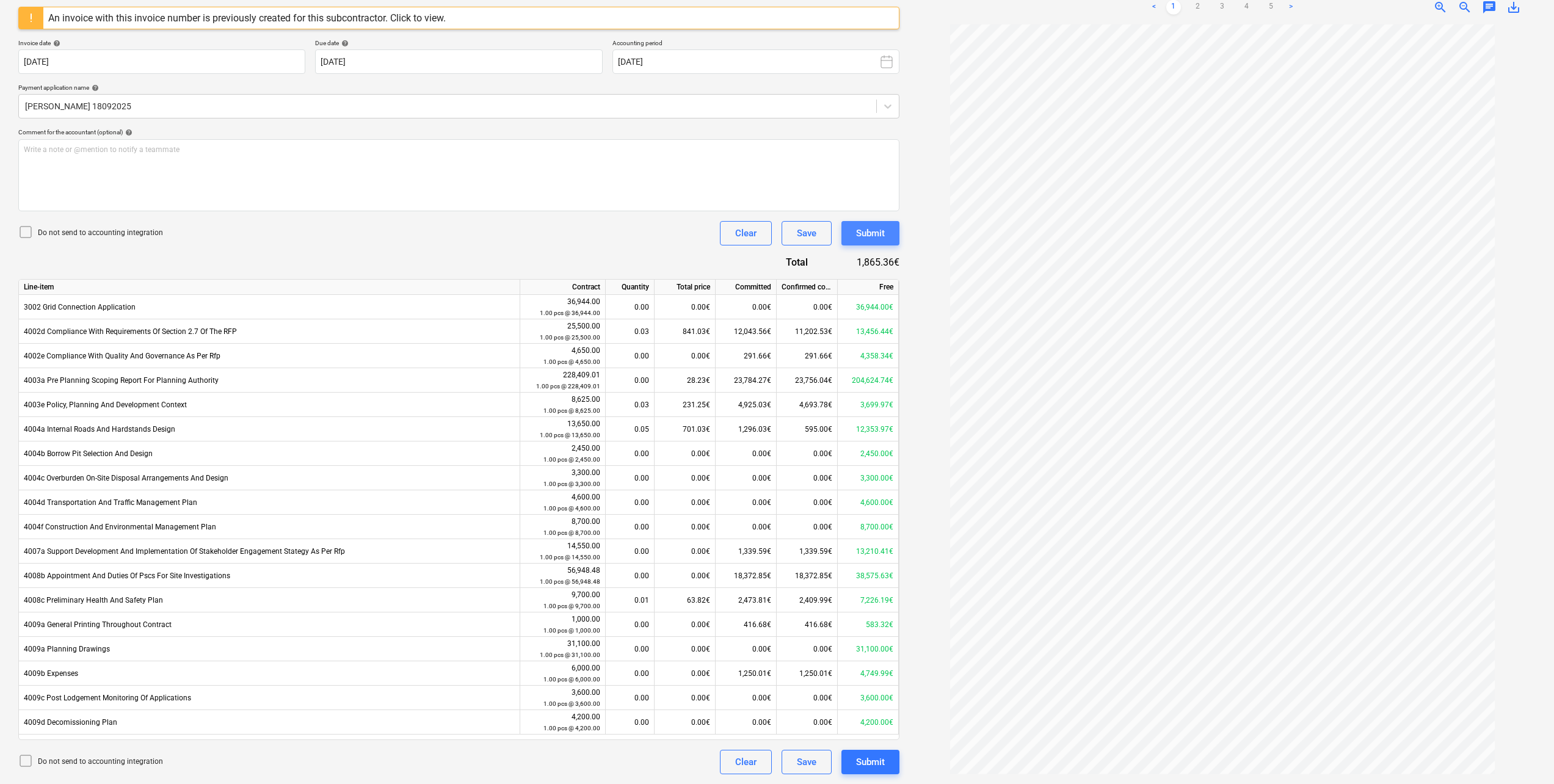
click at [866, 236] on div "Submit" at bounding box center [871, 233] width 29 height 16
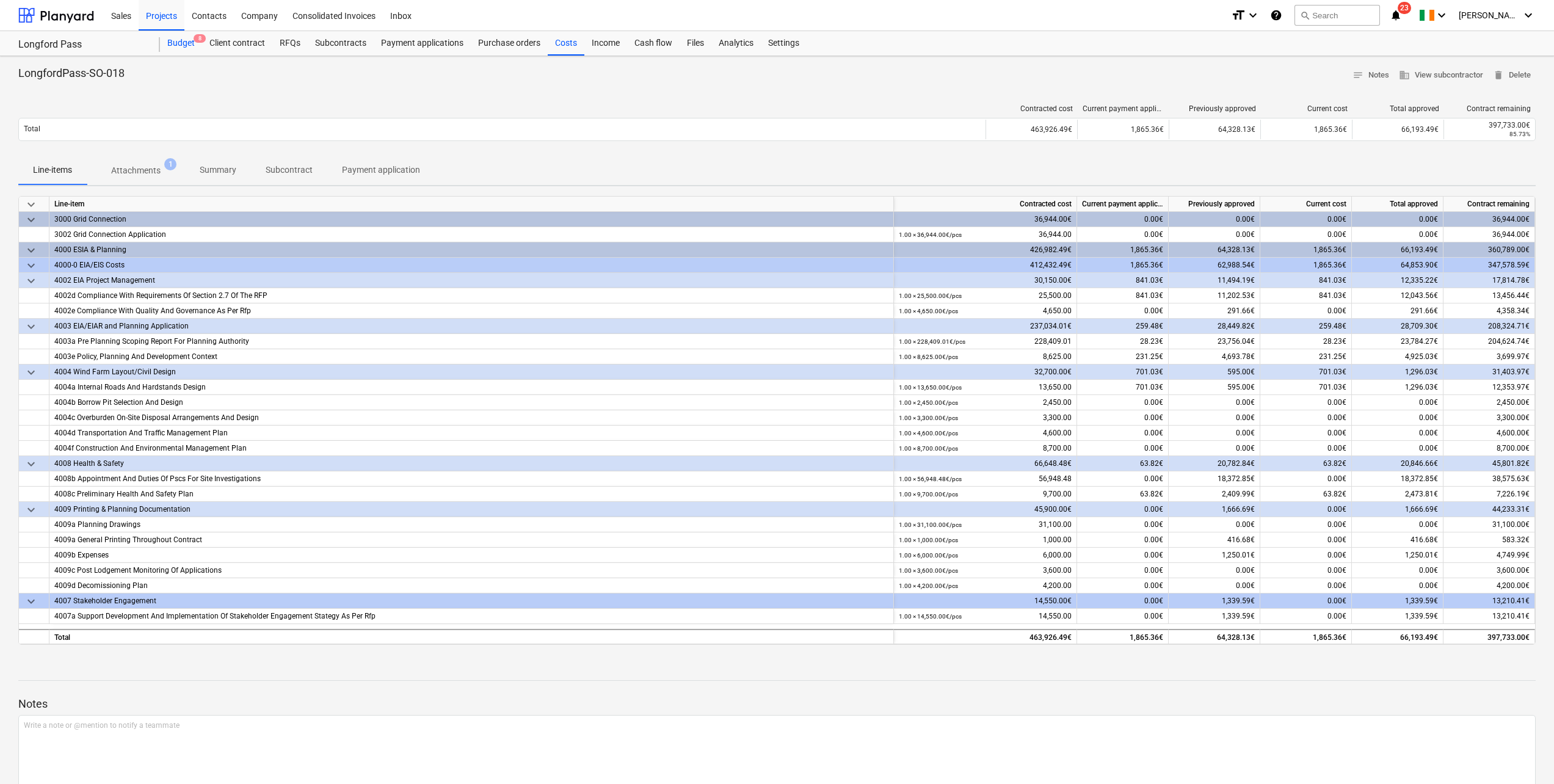
click at [183, 43] on div "Budget 8" at bounding box center [181, 43] width 42 height 25
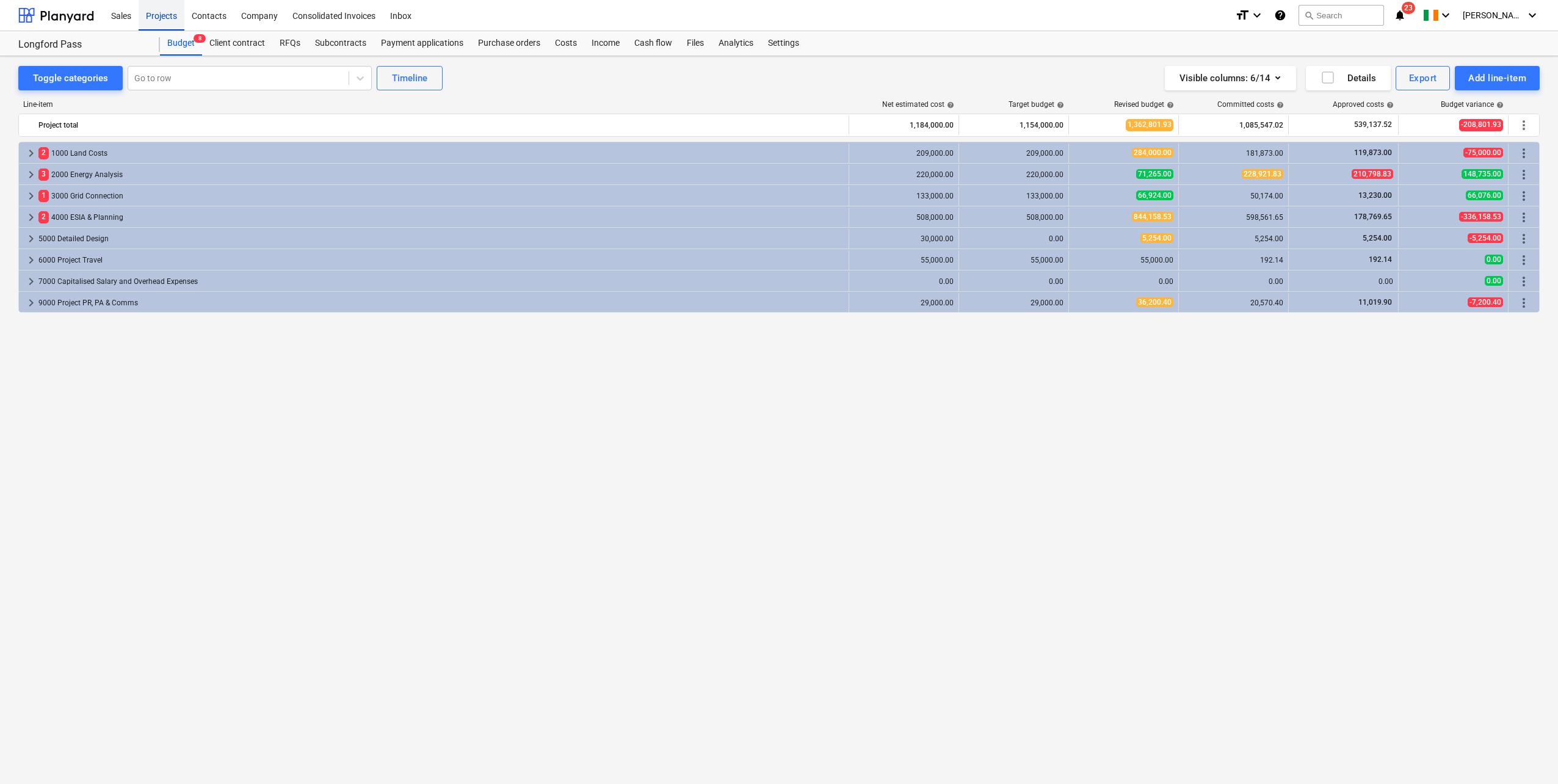
click at [158, 17] on div "Projects" at bounding box center [161, 14] width 46 height 31
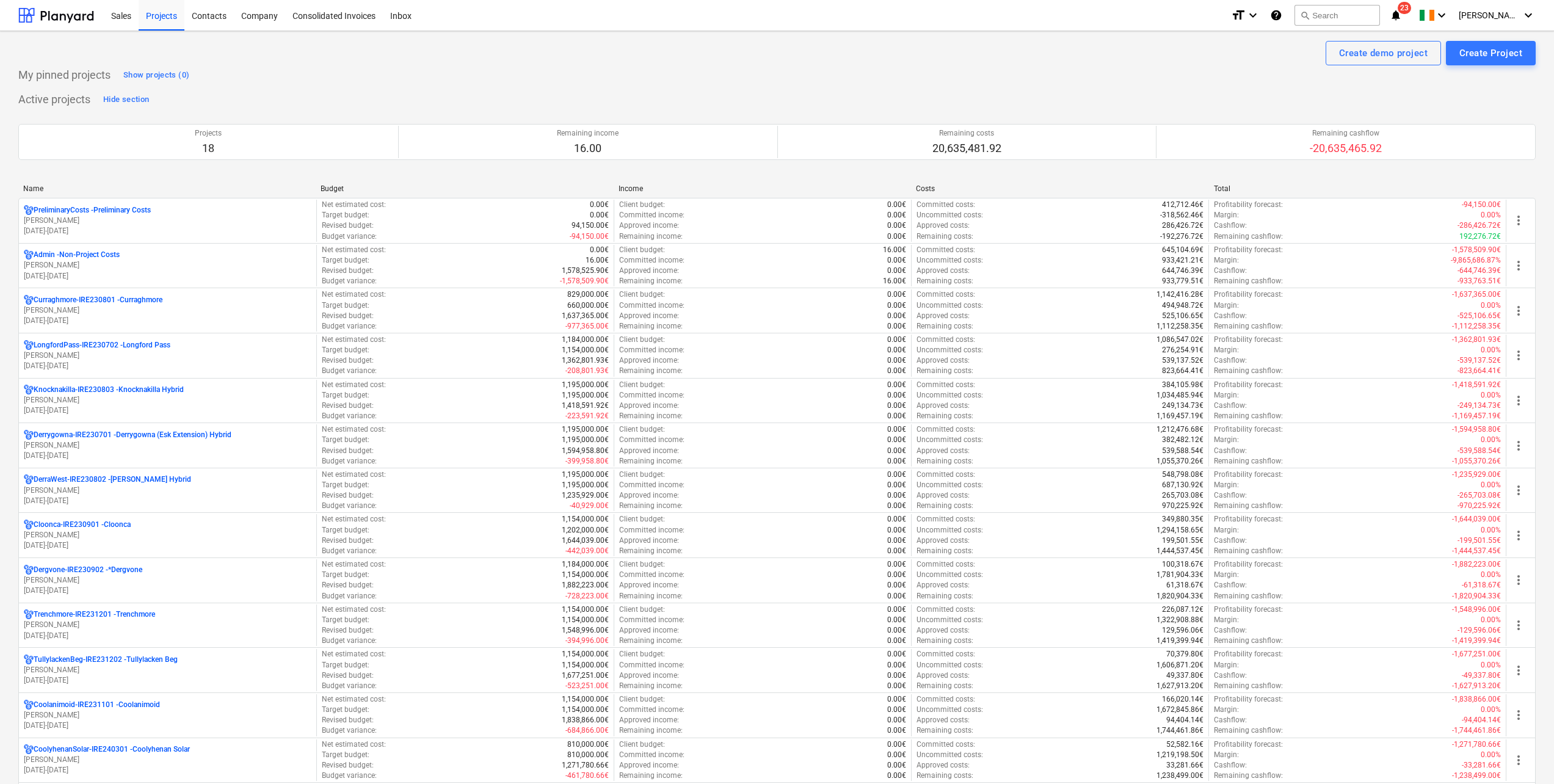
click at [769, 22] on div "Sales Projects Contacts Company Consolidated Invoices Inbox" at bounding box center [663, 15] width 1118 height 30
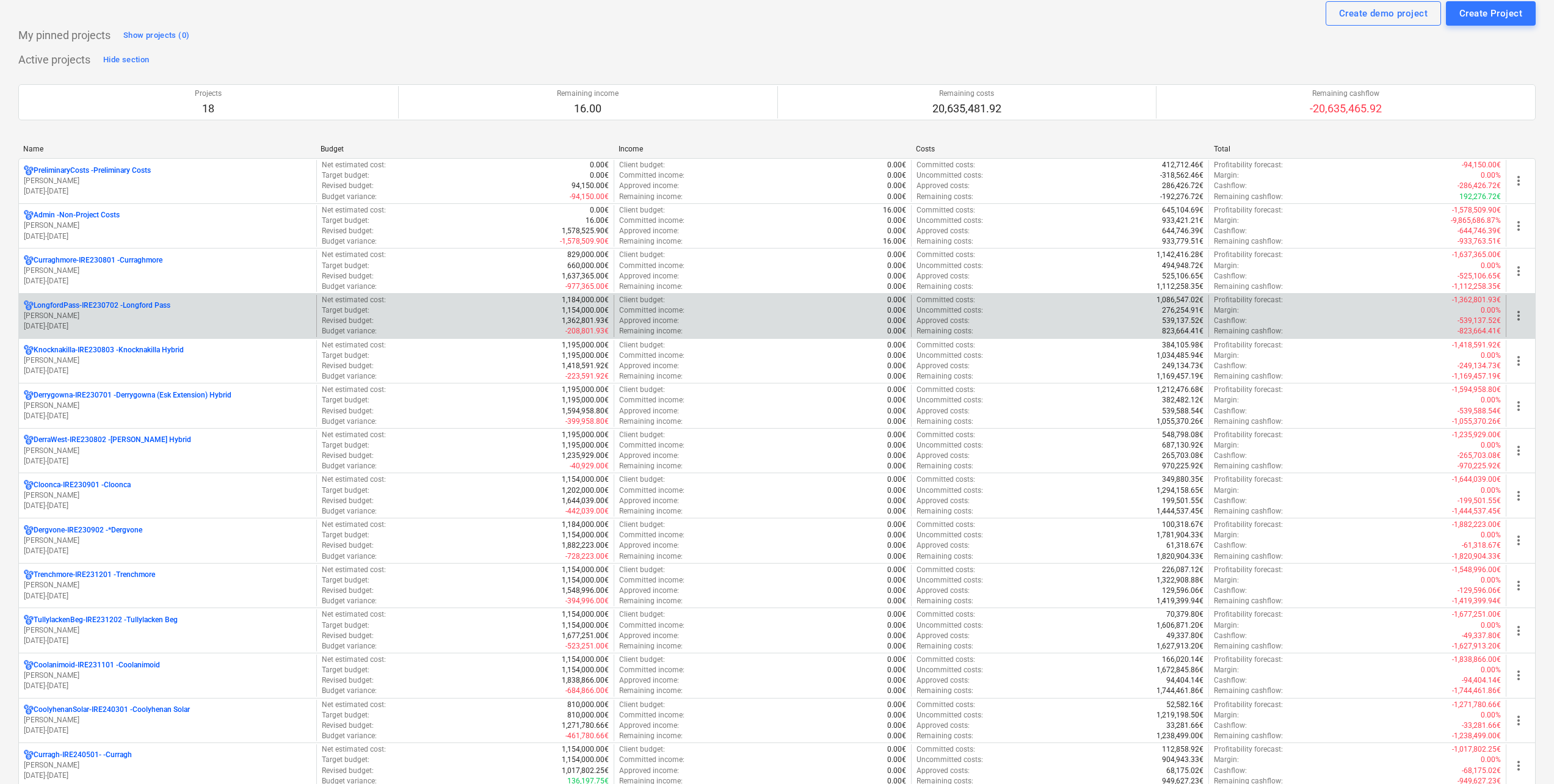
scroll to position [61, 0]
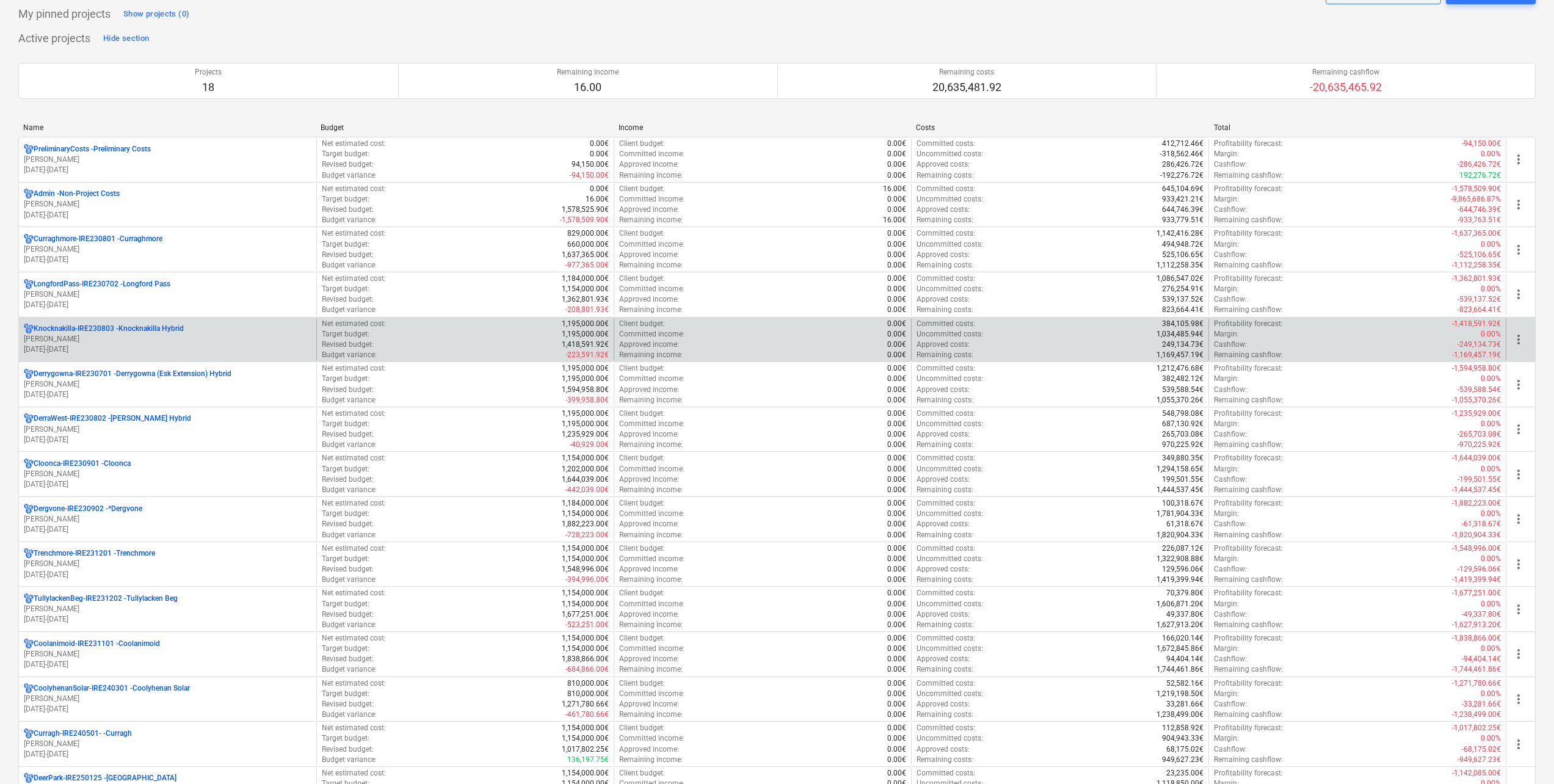
click at [126, 327] on p "Knocknakilla-IRE230803 - Knocknakilla Hybrid" at bounding box center [109, 328] width 150 height 10
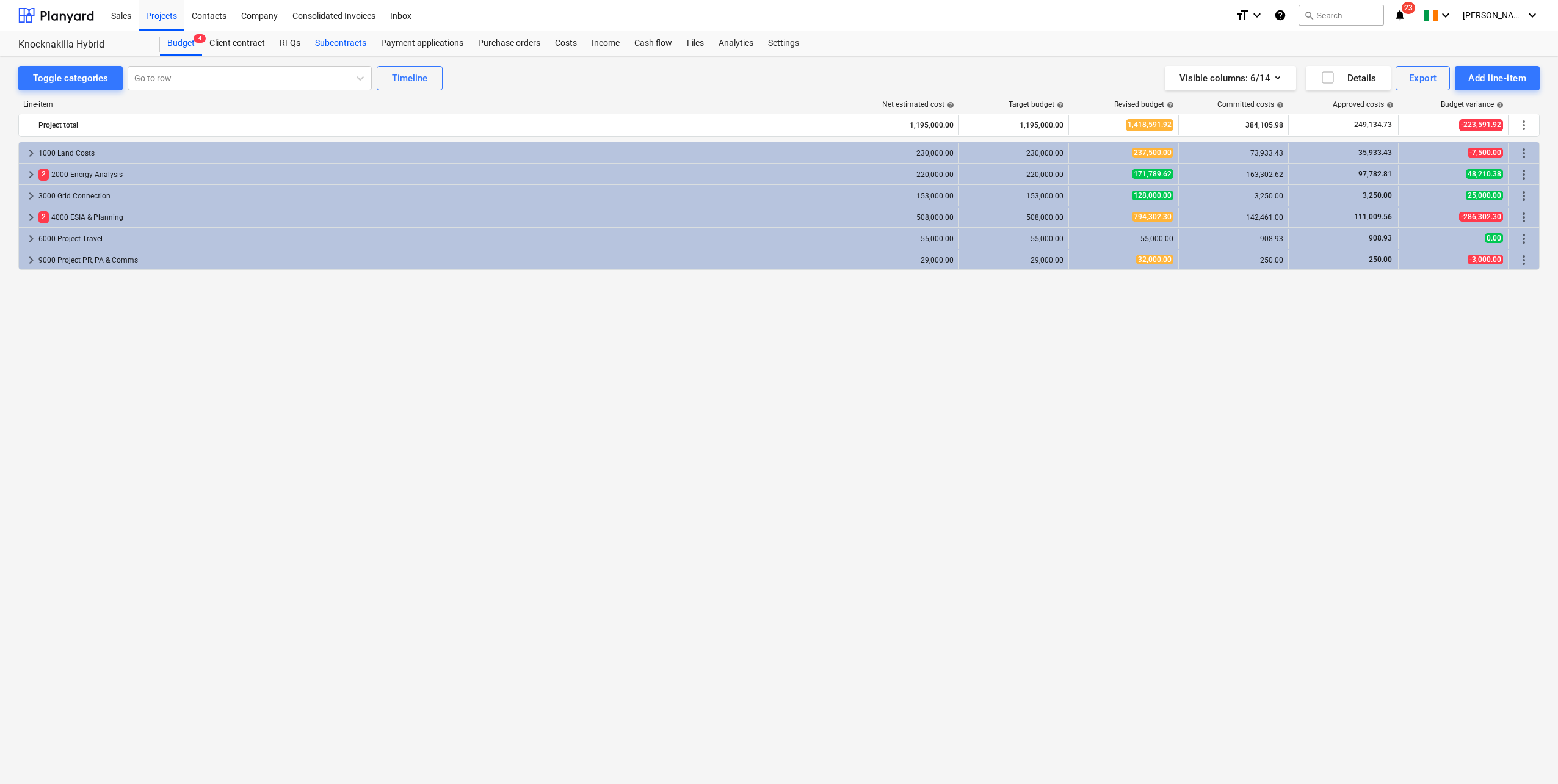
click at [339, 42] on div "Subcontracts" at bounding box center [341, 43] width 66 height 25
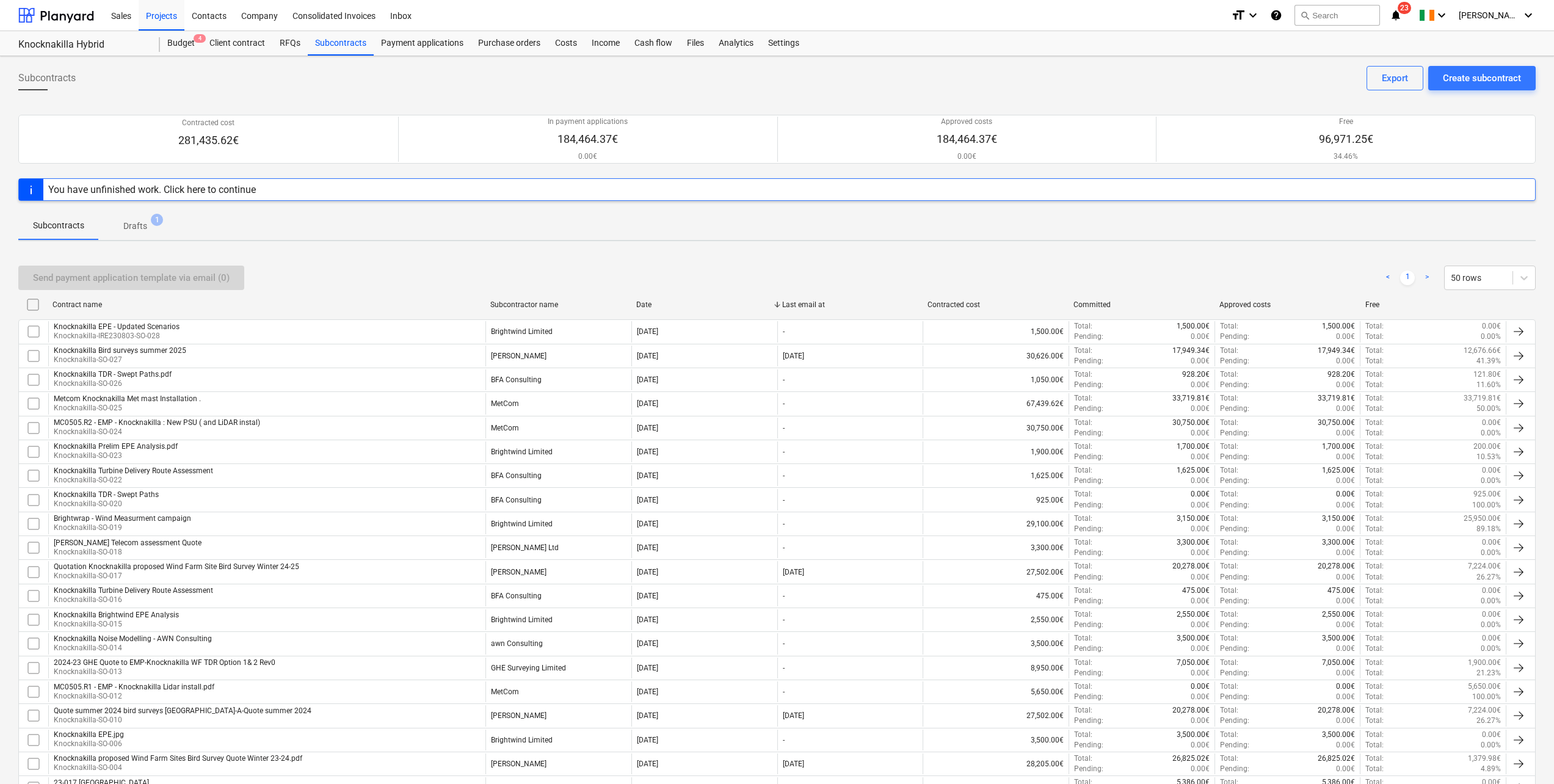
click at [151, 221] on span "1" at bounding box center [157, 219] width 12 height 12
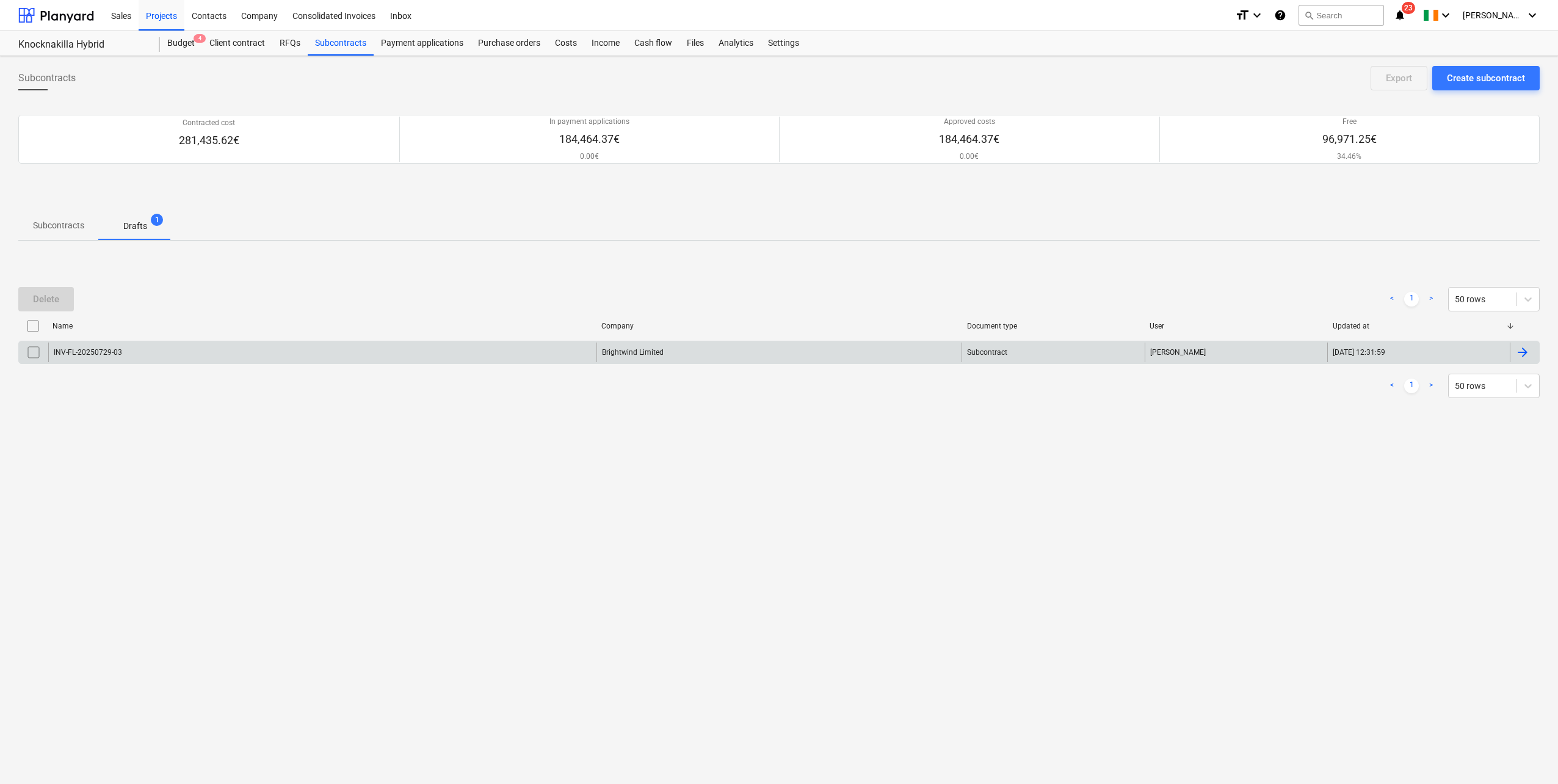
click at [129, 358] on div "INV-FL-20250729-03" at bounding box center [322, 352] width 548 height 19
click at [40, 357] on input "checkbox" at bounding box center [34, 352] width 19 height 19
click at [42, 304] on div "Delete" at bounding box center [46, 299] width 26 height 16
